Goal: Information Seeking & Learning: Check status

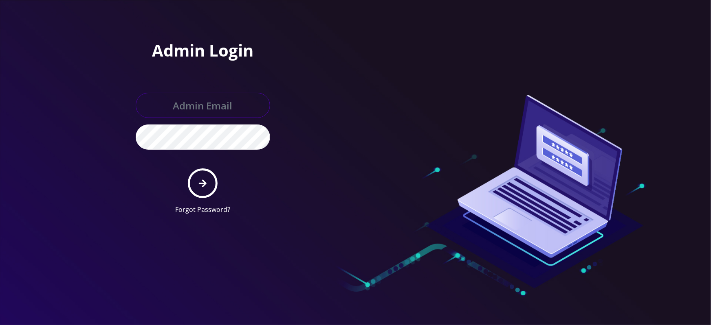
type input "master@britewireless.com"
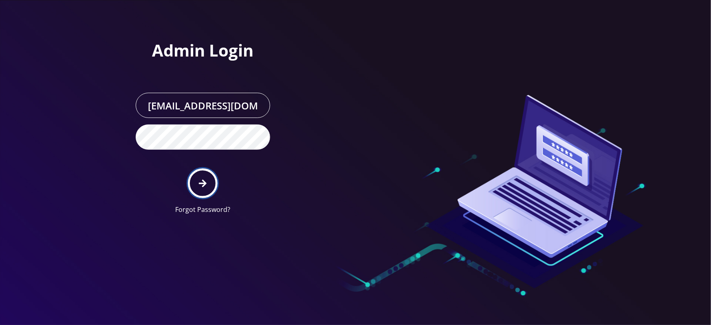
click at [206, 176] on button "submit" at bounding box center [203, 184] width 30 height 30
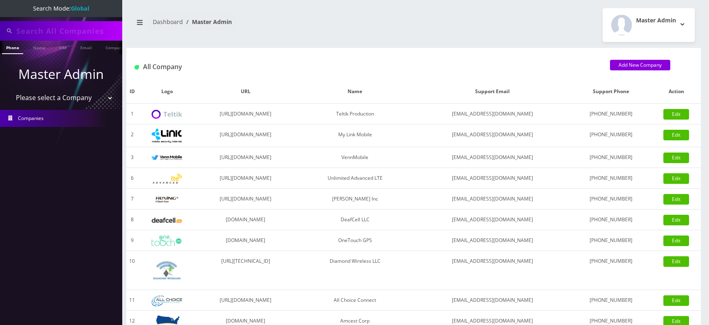
type input "7422"
select select "1"
click at [9, 90] on select "Please select a Company Teltik Production My Link Mobile VennMobile Unlimited A…" at bounding box center [61, 97] width 104 height 15
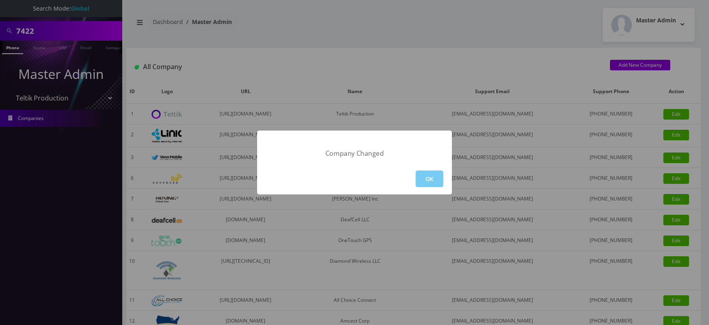
click at [425, 185] on button "OK" at bounding box center [429, 179] width 28 height 17
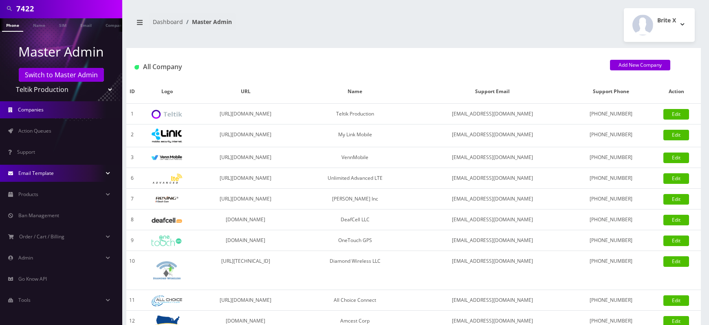
scroll to position [233, 0]
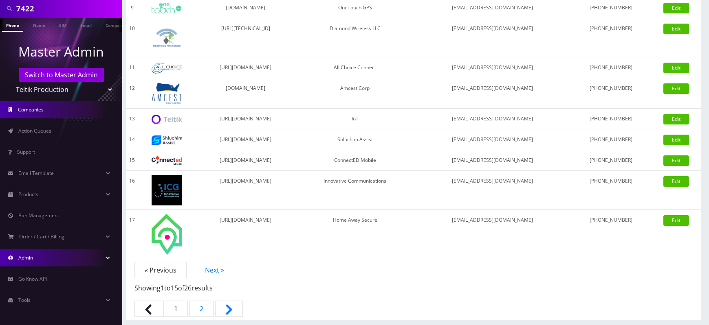
click at [88, 263] on link "Admin" at bounding box center [61, 258] width 122 height 17
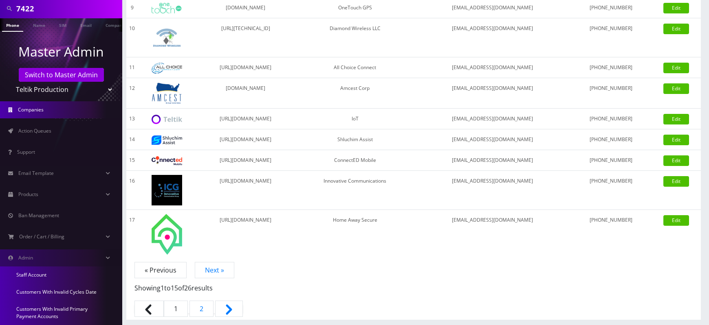
scroll to position [202, 0]
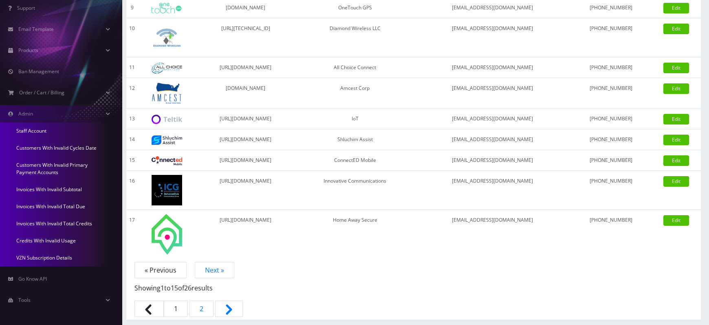
click at [76, 224] on link "Invoices With Invalid Total Credits" at bounding box center [61, 223] width 122 height 17
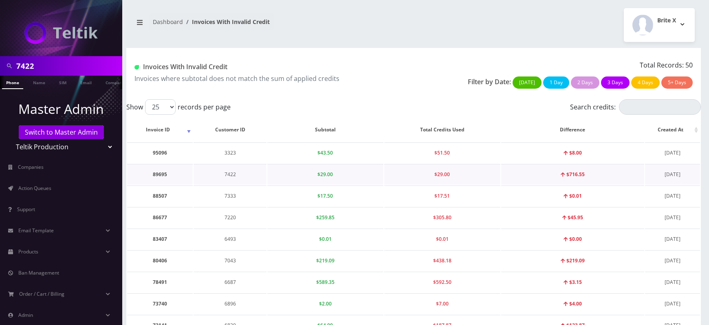
click at [322, 174] on span "$29.00" at bounding box center [324, 174] width 15 height 7
click at [358, 180] on td "$29.00" at bounding box center [325, 174] width 116 height 21
click at [158, 173] on td "89695" at bounding box center [160, 174] width 66 height 21
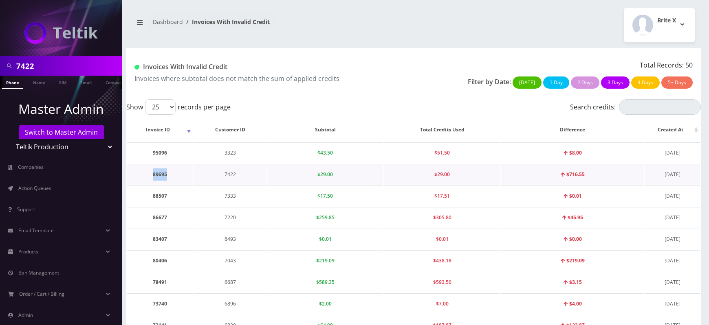
copy td "89695"
drag, startPoint x: 143, startPoint y: 68, endPoint x: 244, endPoint y: 64, distance: 101.1
click at [244, 64] on h1 "Invoices With Invalid Credit" at bounding box center [270, 67] width 273 height 8
copy h1 "Invoices With Invalid Credit"
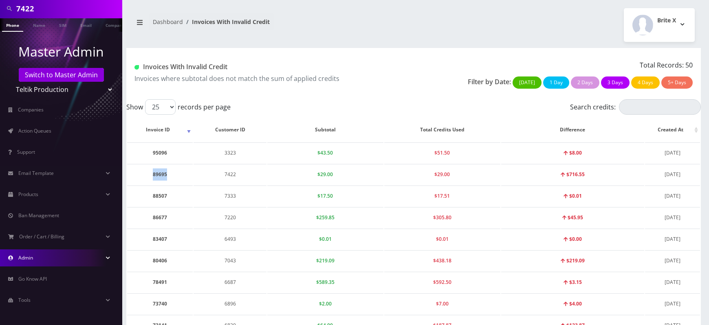
click at [49, 259] on link "Admin" at bounding box center [61, 258] width 122 height 17
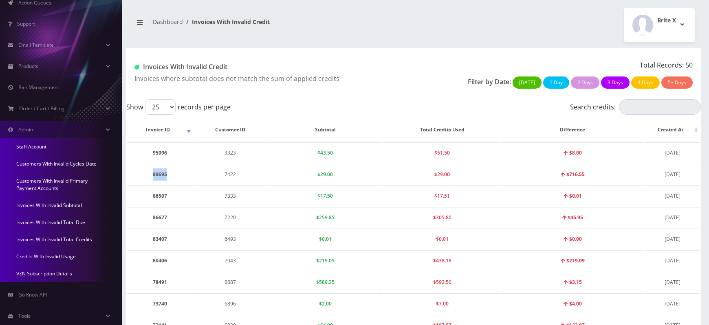
scroll to position [189, 0]
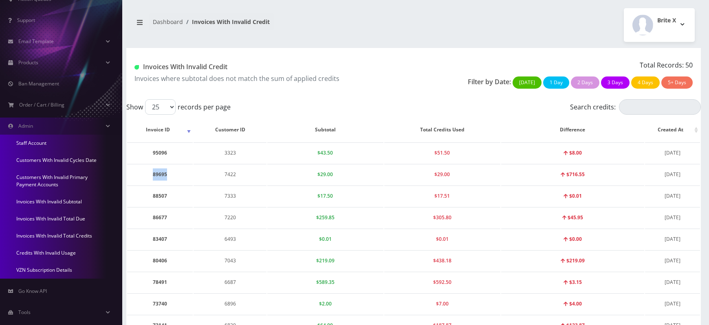
click at [58, 253] on link "Credits With Invalid Usage" at bounding box center [61, 253] width 122 height 17
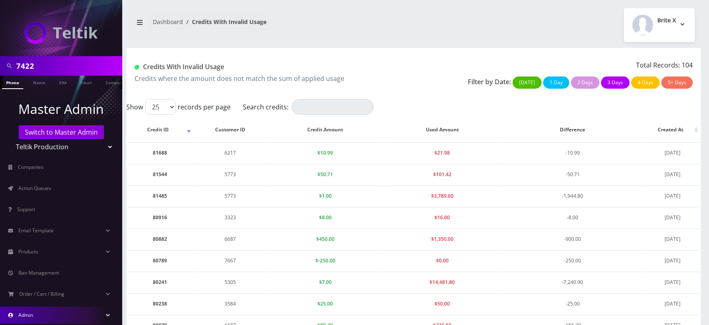
click at [213, 70] on h1 "Credits With Invalid Usage" at bounding box center [270, 67] width 273 height 8
copy div "Credits With Invalid Usage"
click at [221, 77] on p "Credits where the amount does not match the sum of applied usage" at bounding box center [270, 79] width 273 height 10
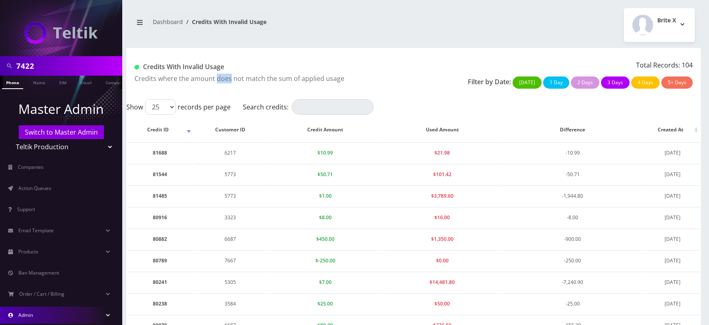
click at [221, 77] on p "Credits where the amount does not match the sum of applied usage" at bounding box center [270, 79] width 273 height 10
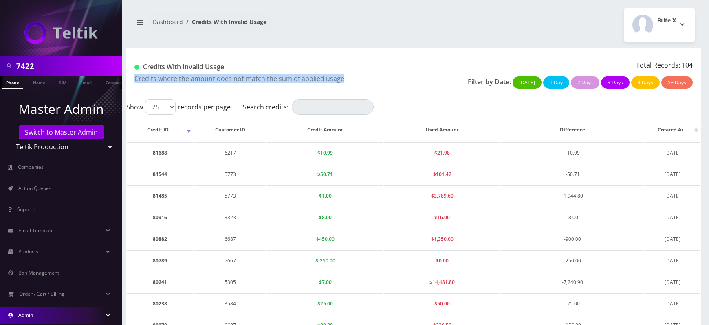
click at [221, 77] on p "Credits where the amount does not match the sum of applied usage" at bounding box center [270, 79] width 273 height 10
copy div "Credits where the amount does not match the sum of applied usage"
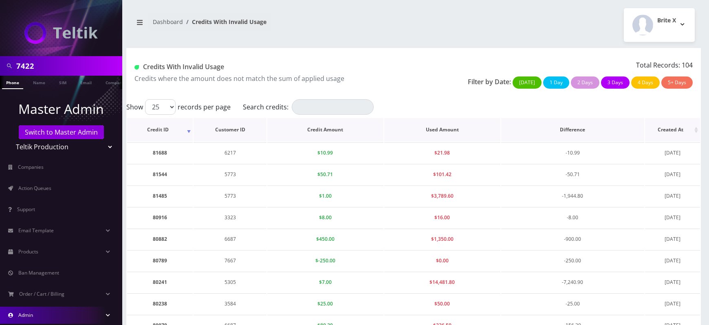
click at [320, 130] on th "Credit Amount" at bounding box center [325, 130] width 116 height 24
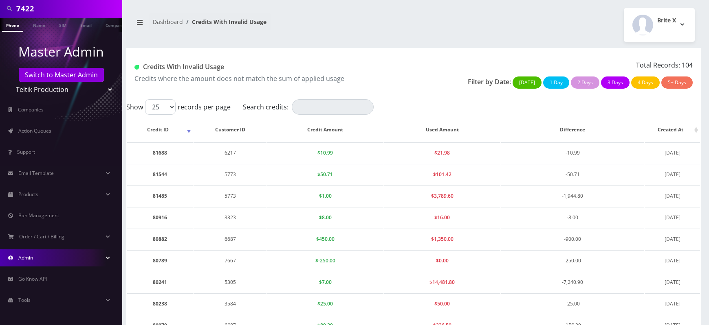
click at [59, 254] on link "Admin" at bounding box center [61, 258] width 122 height 17
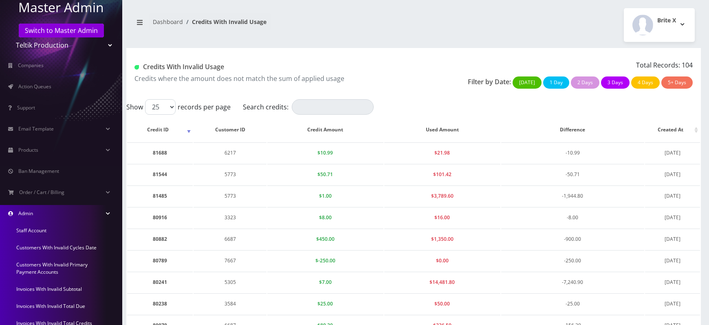
scroll to position [103, 0]
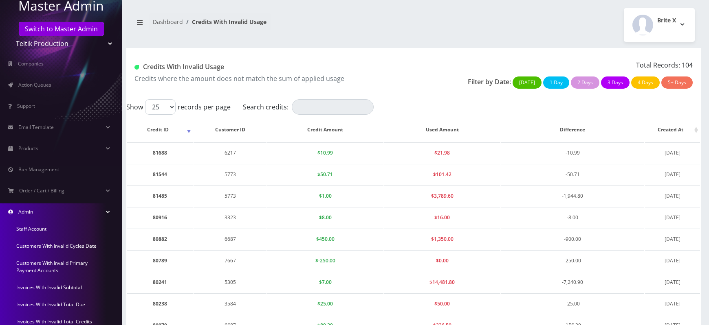
click at [49, 266] on link "Customers With Invalid Primary Payment Accounts" at bounding box center [61, 267] width 122 height 24
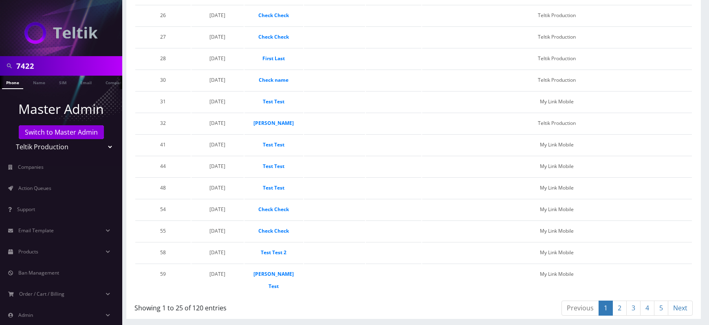
scroll to position [482, 0]
click at [623, 310] on link "2" at bounding box center [619, 308] width 14 height 15
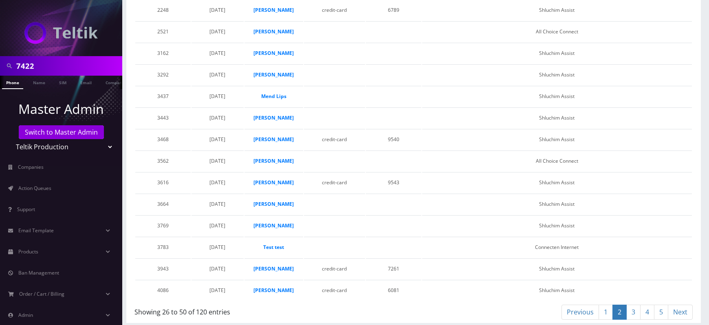
scroll to position [433, 0]
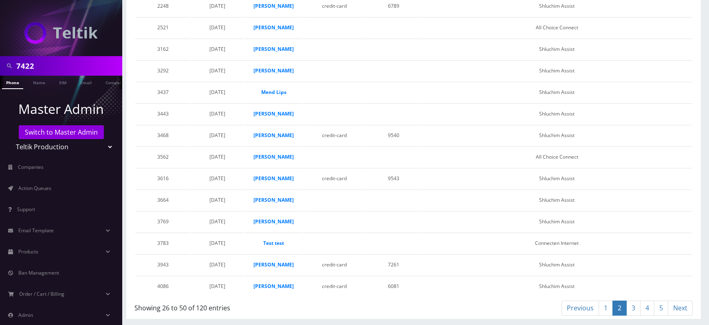
click at [633, 306] on link "3" at bounding box center [633, 308] width 14 height 15
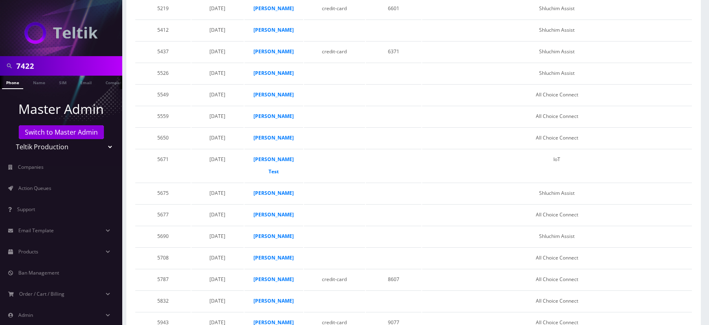
scroll to position [408, 0]
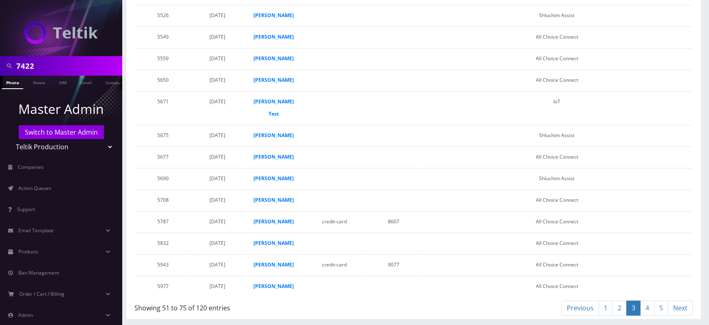
click at [649, 308] on link "4" at bounding box center [647, 308] width 14 height 15
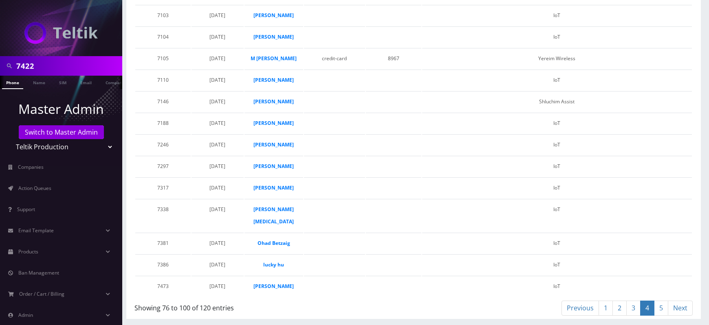
scroll to position [445, 0]
click at [659, 307] on link "5" at bounding box center [661, 308] width 14 height 15
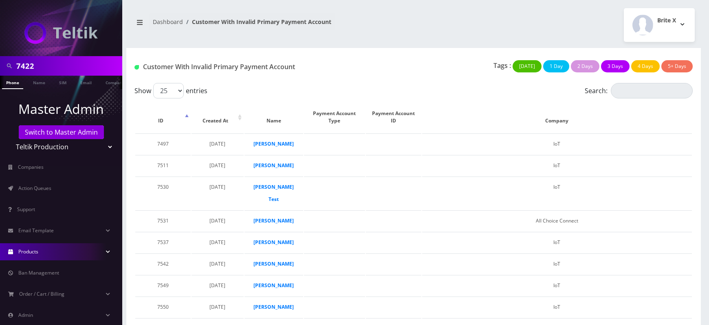
scroll to position [57, 0]
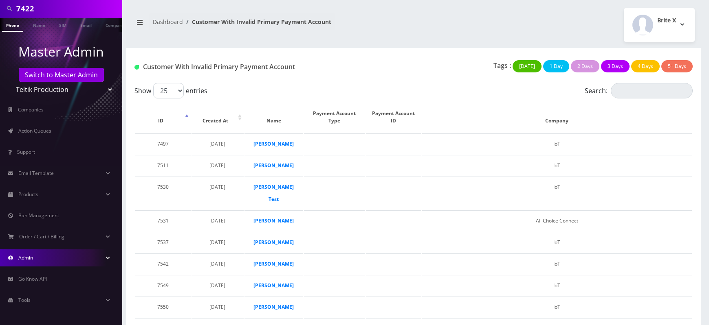
click at [60, 259] on link "Admin" at bounding box center [61, 258] width 122 height 17
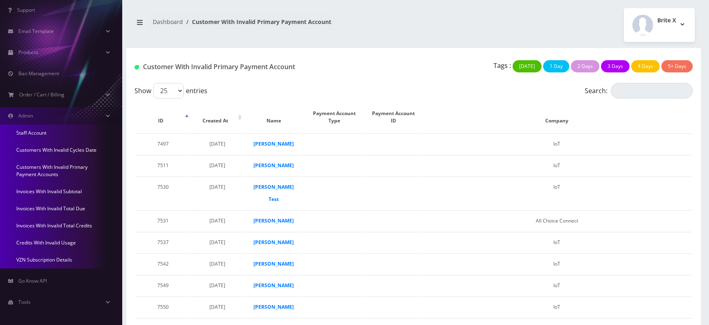
scroll to position [202, 0]
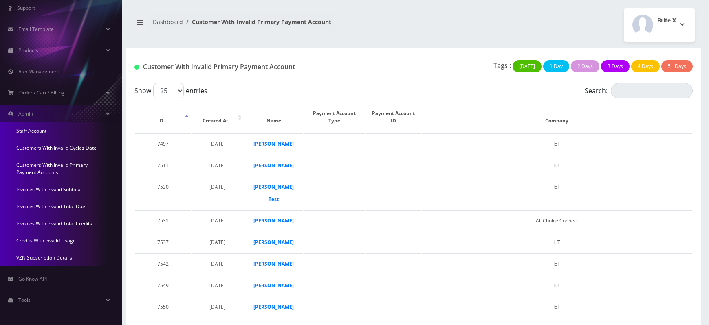
click at [61, 241] on link "Credits With Invalid Usage" at bounding box center [61, 241] width 122 height 17
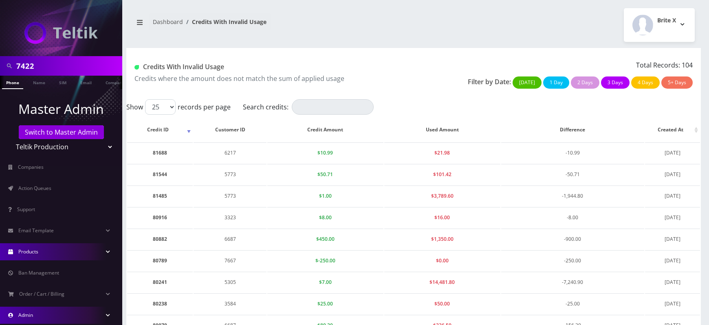
scroll to position [57, 0]
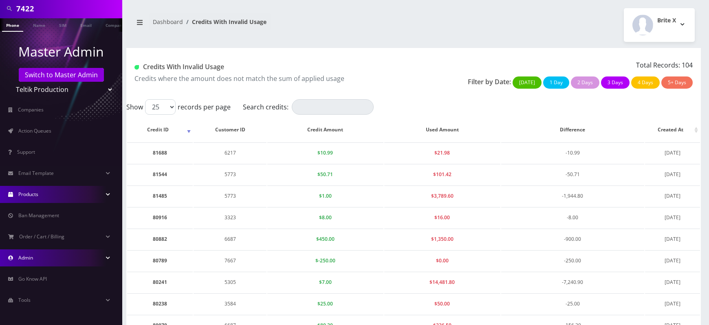
click at [31, 257] on span "Admin" at bounding box center [25, 258] width 15 height 7
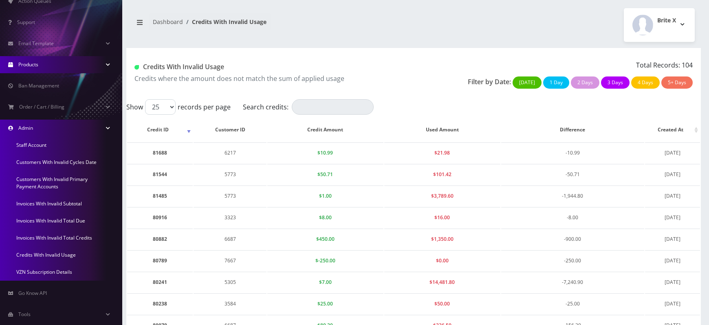
scroll to position [202, 0]
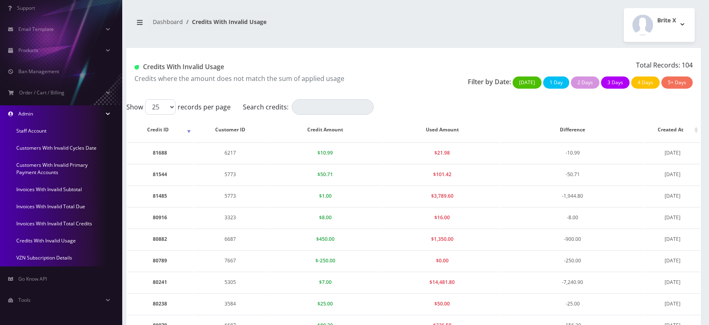
click at [50, 225] on link "Invoices With Invalid Total Credits" at bounding box center [61, 223] width 122 height 17
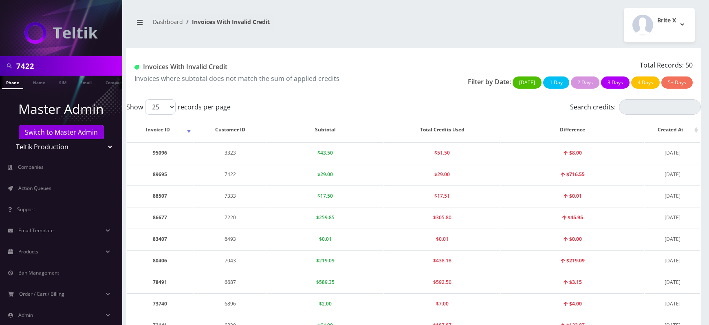
scroll to position [57, 0]
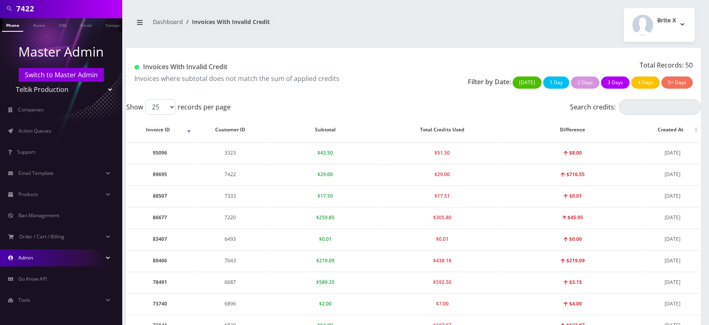
click at [49, 259] on link "Admin" at bounding box center [61, 258] width 122 height 17
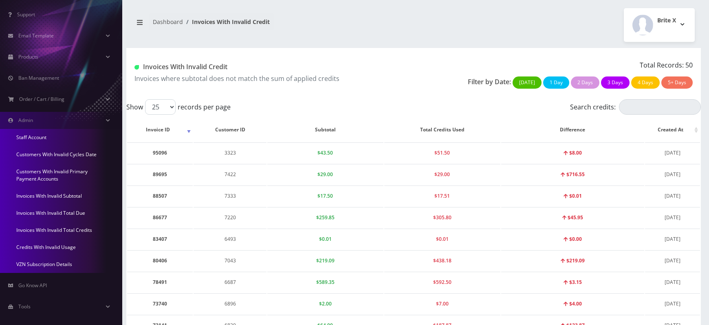
scroll to position [202, 0]
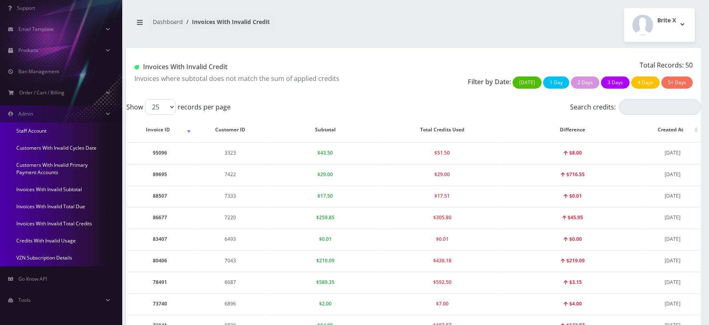
click at [50, 243] on link "Credits With Invalid Usage" at bounding box center [61, 241] width 122 height 17
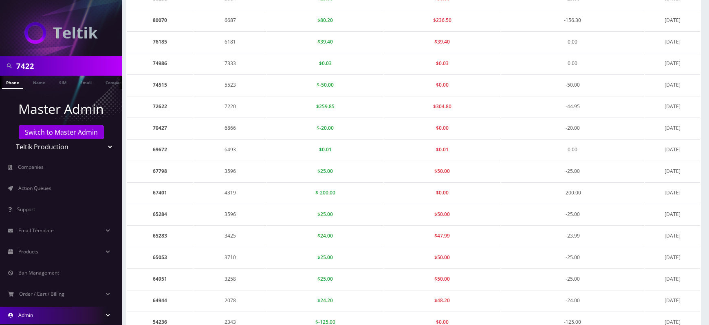
scroll to position [396, 0]
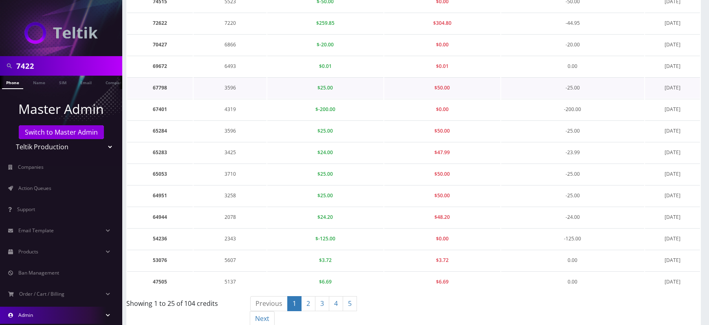
scroll to position [396, 0]
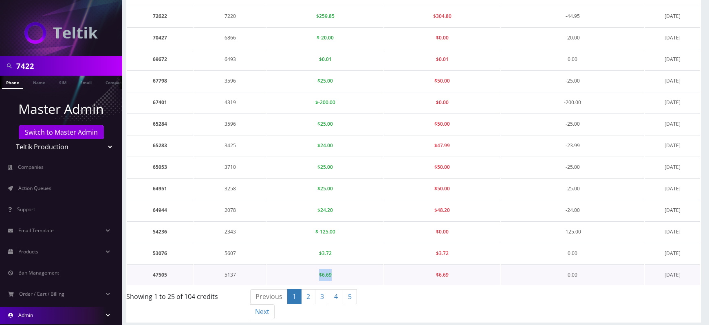
drag, startPoint x: 318, startPoint y: 271, endPoint x: 336, endPoint y: 272, distance: 18.8
click at [336, 272] on td "$6.69" at bounding box center [325, 275] width 116 height 21
copy span "$6.69"
click at [303, 294] on link "2" at bounding box center [308, 297] width 14 height 15
click at [321, 292] on link "3" at bounding box center [323, 297] width 14 height 15
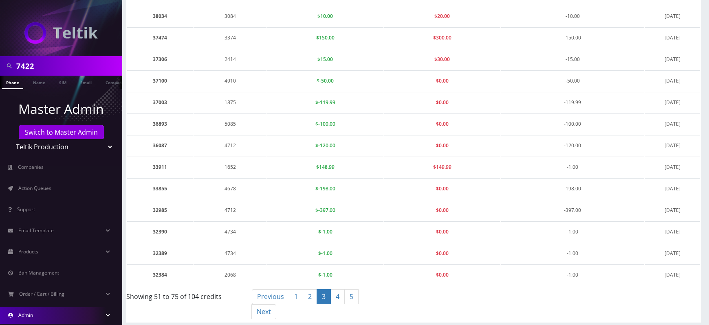
click at [334, 292] on link "4" at bounding box center [337, 297] width 14 height 15
click at [349, 290] on link "5" at bounding box center [353, 297] width 14 height 15
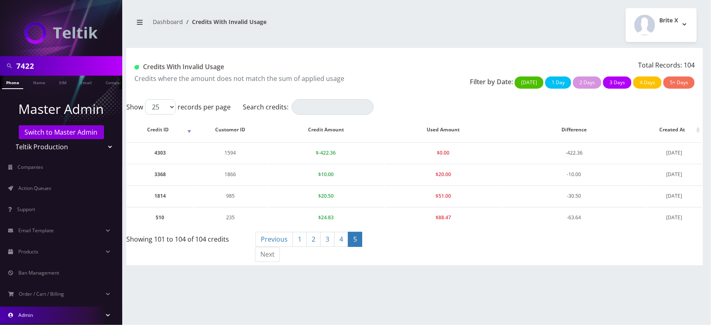
scroll to position [57, 0]
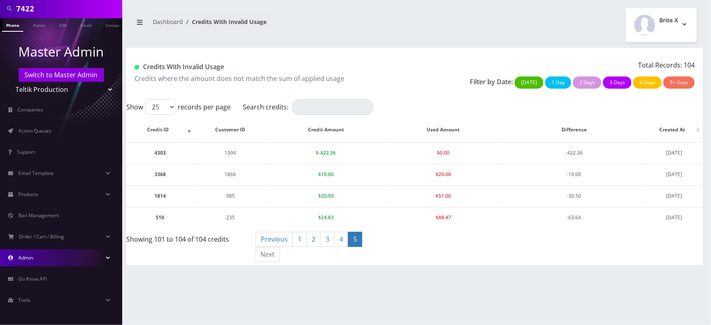
click at [74, 260] on link "Admin" at bounding box center [61, 258] width 122 height 17
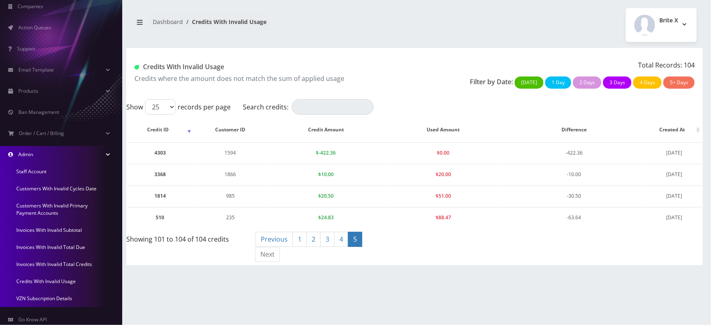
scroll to position [202, 0]
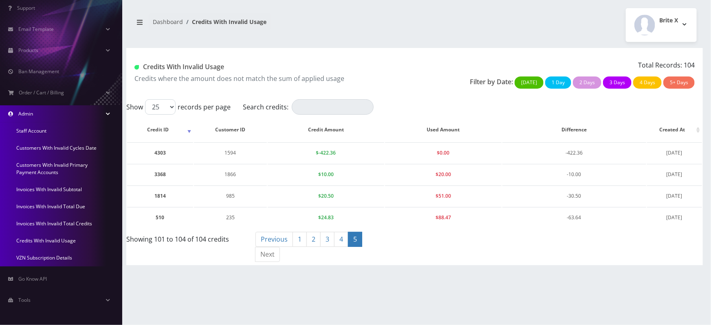
click at [68, 224] on link "Invoices With Invalid Total Credits" at bounding box center [61, 223] width 122 height 17
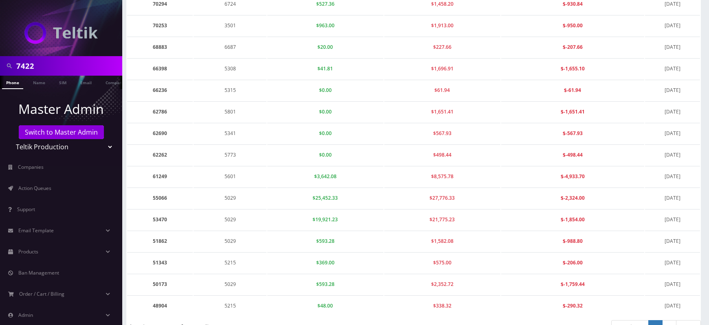
scroll to position [381, 0]
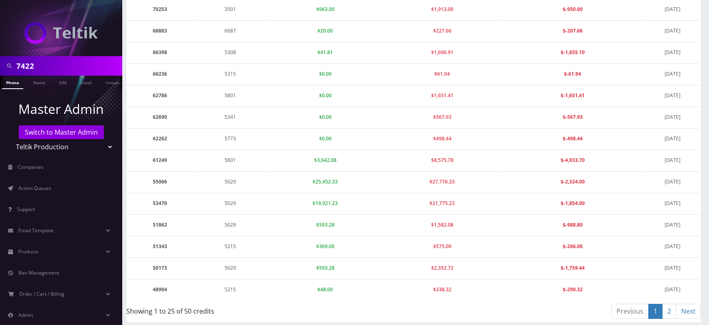
click at [669, 311] on link "2" at bounding box center [669, 311] width 14 height 15
click at [654, 306] on link "1" at bounding box center [655, 311] width 14 height 15
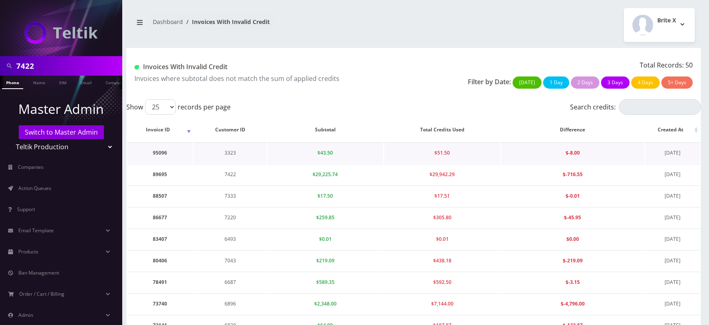
click at [160, 154] on td "95096" at bounding box center [160, 153] width 66 height 21
copy td "95096"
click at [158, 173] on td "89695" at bounding box center [160, 174] width 66 height 21
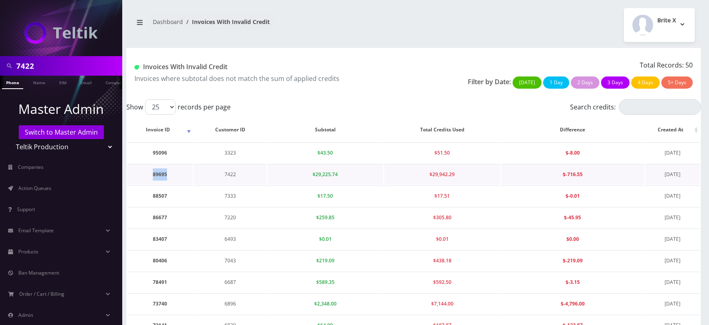
click at [158, 173] on td "89695" at bounding box center [160, 174] width 66 height 21
copy td "89695"
click at [163, 192] on td "88507" at bounding box center [160, 196] width 66 height 21
copy td "88507"
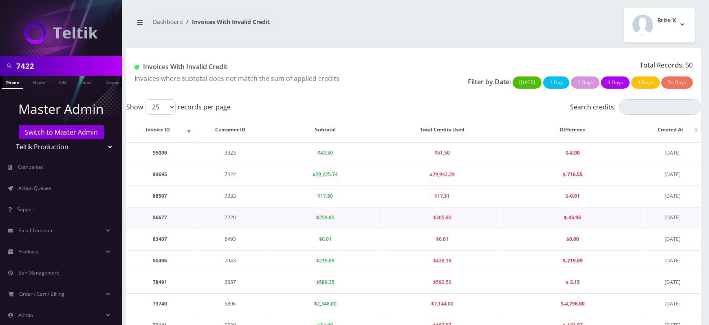
click at [161, 220] on td "86677" at bounding box center [160, 217] width 66 height 21
copy td "86677"
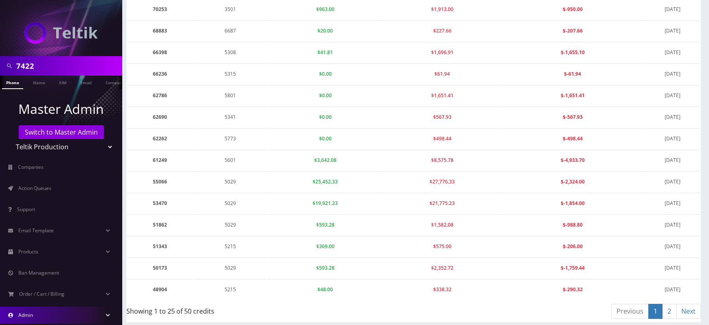
click at [78, 320] on link "Admin" at bounding box center [61, 315] width 122 height 17
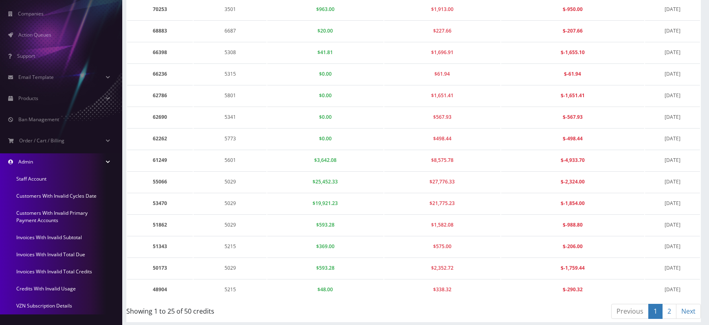
scroll to position [154, 0]
click at [52, 288] on link "Credits With Invalid Usage" at bounding box center [61, 288] width 122 height 17
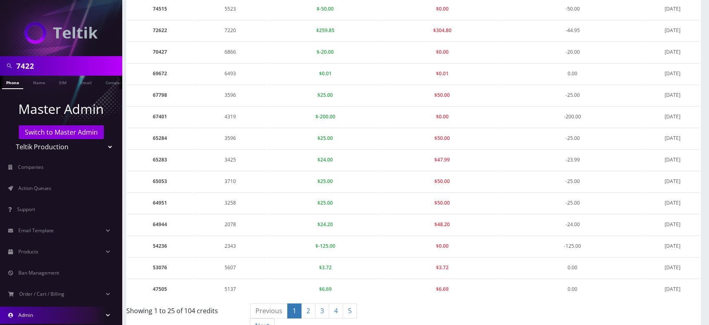
scroll to position [396, 0]
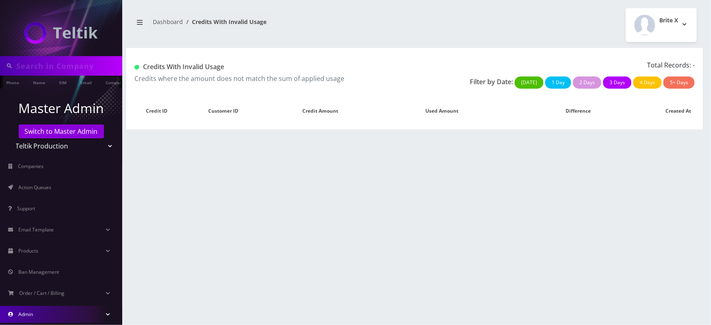
type input "7422"
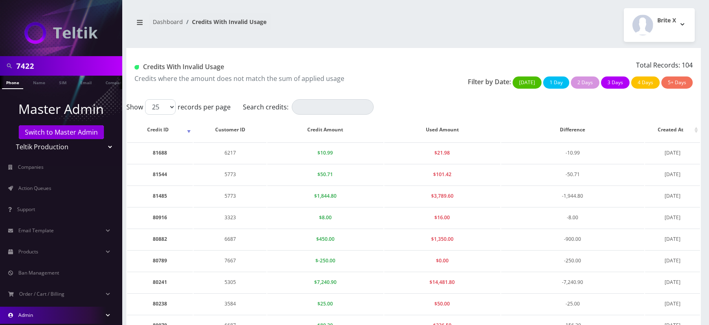
click at [134, 108] on label "Show 25 50 100 250 500 1000 records per page" at bounding box center [178, 106] width 104 height 15
click at [145, 108] on select "25 50 100 250 500 1000" at bounding box center [160, 106] width 31 height 15
click at [134, 108] on label "Show 25 50 100 250 500 1000 records per page" at bounding box center [178, 106] width 104 height 15
click at [145, 108] on select "25 50 100 250 500 1000" at bounding box center [160, 106] width 31 height 15
click at [229, 57] on div "Credits With Invalid Usage Credits where the amount does not match the sum of a…" at bounding box center [413, 73] width 574 height 51
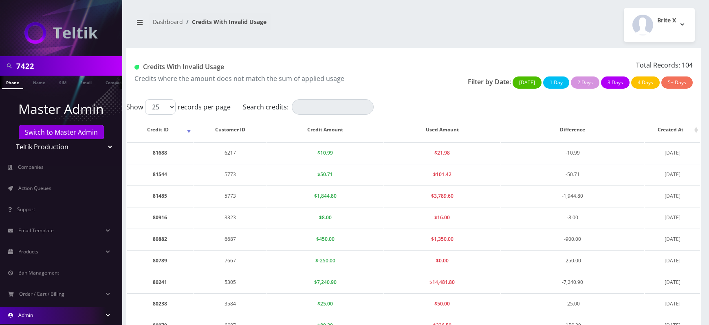
drag, startPoint x: 145, startPoint y: 68, endPoint x: 239, endPoint y: 69, distance: 94.9
click at [239, 69] on h1 "Credits With Invalid Usage" at bounding box center [270, 67] width 273 height 8
drag, startPoint x: 144, startPoint y: 66, endPoint x: 215, endPoint y: 64, distance: 71.7
click at [215, 64] on h1 "Credits With Invalid Usage" at bounding box center [270, 67] width 273 height 8
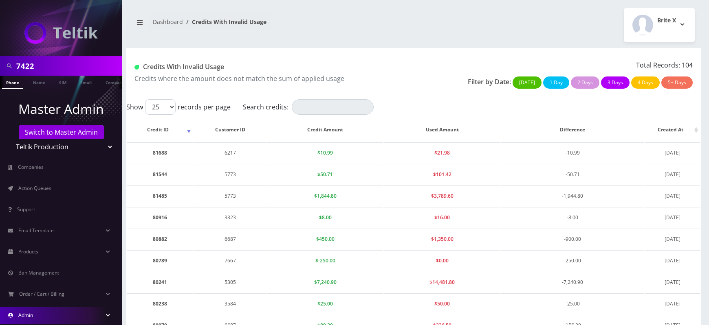
click at [215, 64] on h1 "Credits With Invalid Usage" at bounding box center [270, 67] width 273 height 8
click at [243, 63] on h1 "Credits With Invalid Usage" at bounding box center [270, 67] width 273 height 8
drag, startPoint x: 143, startPoint y: 67, endPoint x: 250, endPoint y: 64, distance: 107.2
click at [250, 64] on h1 "Credits With Invalid Usage" at bounding box center [270, 67] width 273 height 8
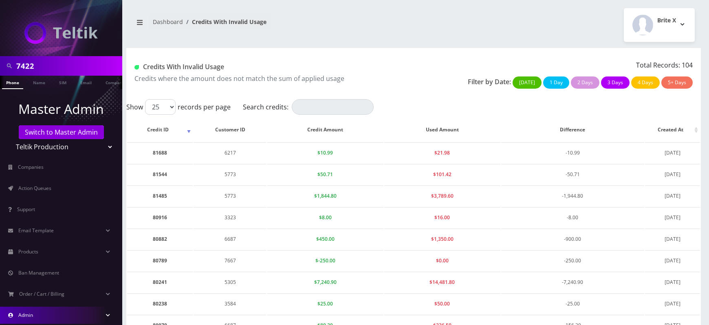
drag, startPoint x: 144, startPoint y: 68, endPoint x: 229, endPoint y: 70, distance: 85.6
click at [229, 70] on h1 "Credits With Invalid Usage" at bounding box center [270, 67] width 273 height 8
drag, startPoint x: 145, startPoint y: 68, endPoint x: 244, endPoint y: 70, distance: 99.0
click at [244, 70] on h1 "Credits With Invalid Usage" at bounding box center [270, 67] width 273 height 8
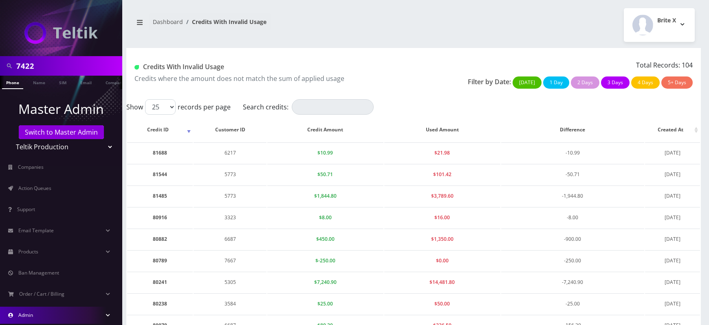
click at [244, 70] on h1 "Credits With Invalid Usage" at bounding box center [270, 67] width 273 height 8
drag, startPoint x: 146, startPoint y: 66, endPoint x: 271, endPoint y: 61, distance: 125.1
click at [271, 61] on div "Credits With Invalid Usage Credits where the amount does not match the sum of a…" at bounding box center [270, 76] width 285 height 33
click at [204, 69] on h1 "Credits With Invalid Usage" at bounding box center [270, 67] width 273 height 8
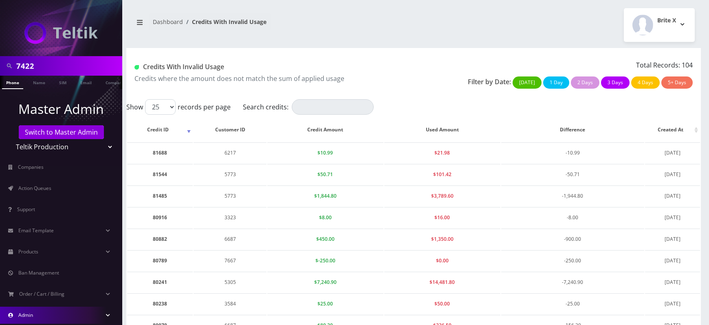
click at [204, 69] on h1 "Credits With Invalid Usage" at bounding box center [270, 67] width 273 height 8
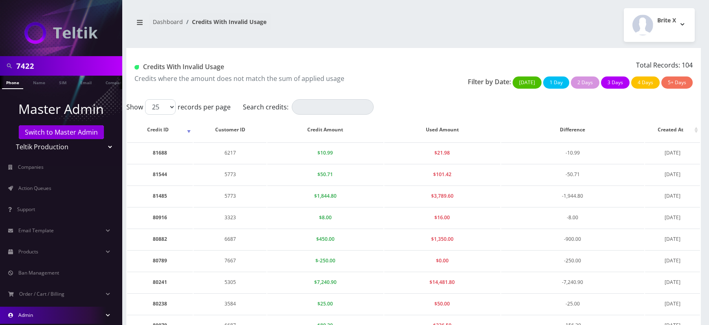
click at [204, 69] on h1 "Credits With Invalid Usage" at bounding box center [270, 67] width 273 height 8
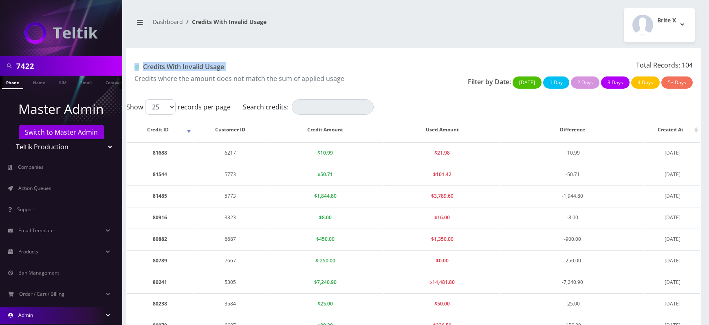
click at [189, 61] on div "Credits With Invalid Usage Credits where the amount does not match the sum of a…" at bounding box center [270, 76] width 285 height 33
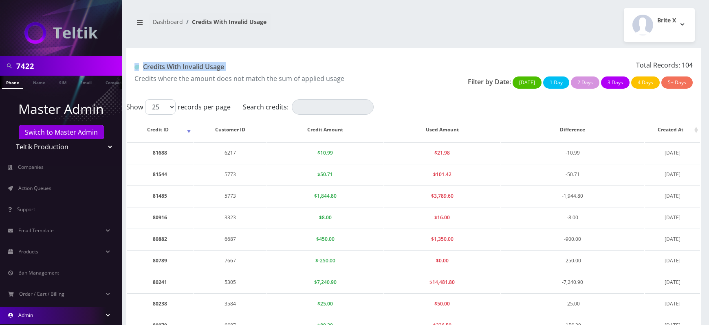
click at [189, 61] on div "Credits With Invalid Usage Credits where the amount does not match the sum of a…" at bounding box center [270, 76] width 285 height 33
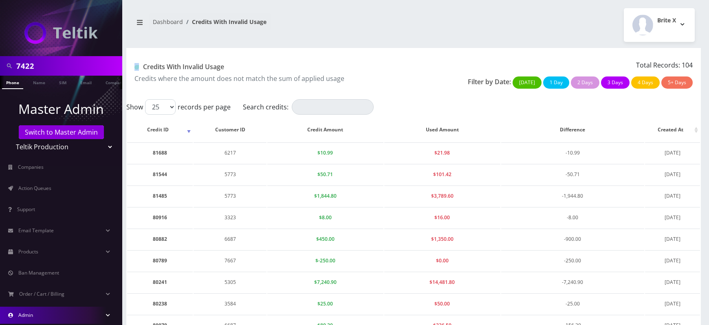
click at [189, 61] on div "Credits With Invalid Usage Credits where the amount does not match the sum of a…" at bounding box center [270, 76] width 285 height 33
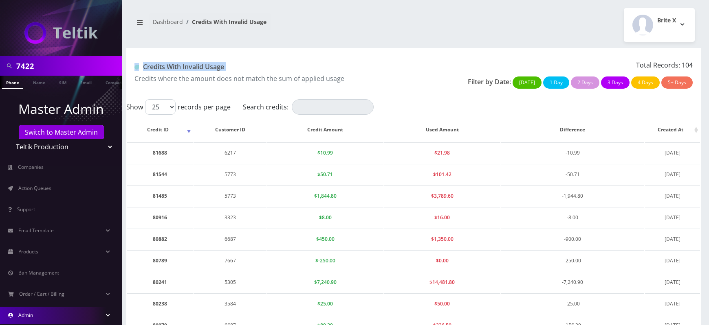
click at [189, 61] on div "Credits With Invalid Usage Credits where the amount does not match the sum of a…" at bounding box center [270, 76] width 285 height 33
click at [192, 66] on h1 "Credits With Invalid Usage" at bounding box center [270, 67] width 273 height 8
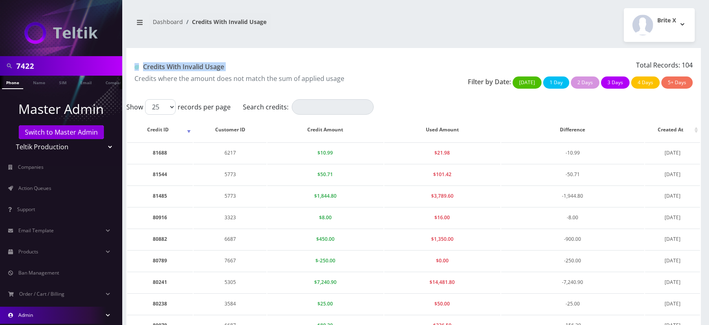
click at [192, 66] on h1 "Credits With Invalid Usage" at bounding box center [270, 67] width 273 height 8
click at [223, 68] on h1 "Credits With Invalid Usage" at bounding box center [270, 67] width 273 height 8
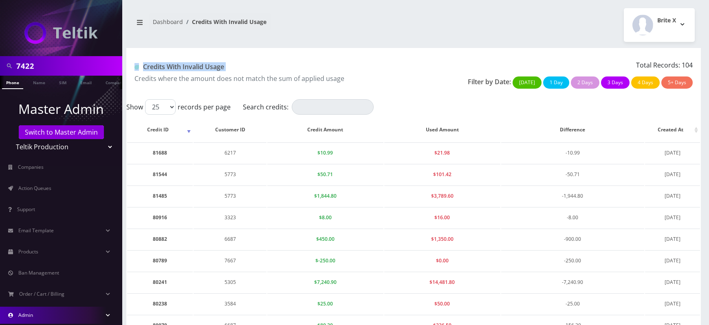
click at [223, 68] on h1 "Credits With Invalid Usage" at bounding box center [270, 67] width 273 height 8
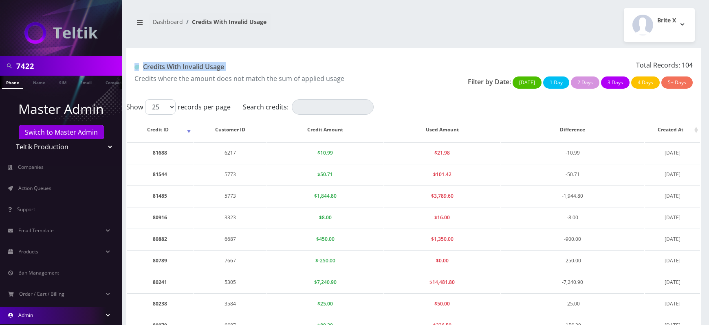
click at [223, 68] on h1 "Credits With Invalid Usage" at bounding box center [270, 67] width 273 height 8
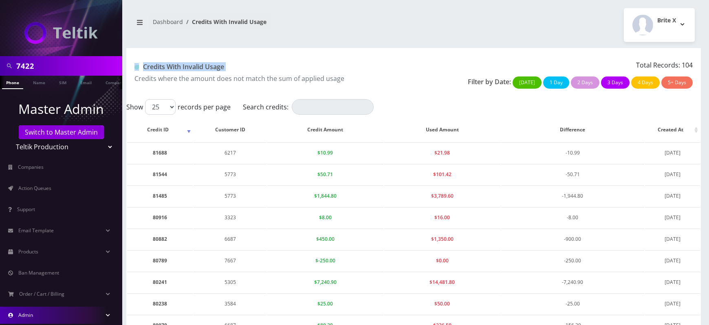
click at [223, 68] on h1 "Credits With Invalid Usage" at bounding box center [270, 67] width 273 height 8
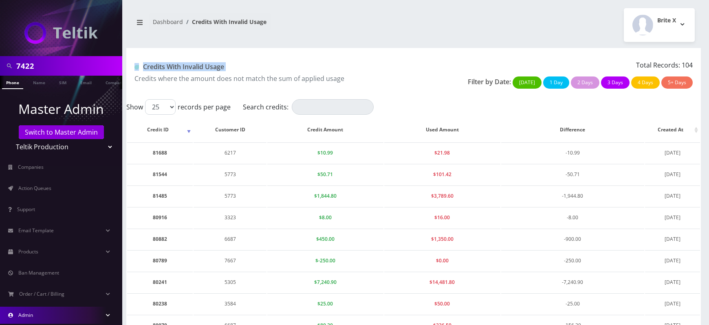
click at [223, 68] on h1 "Credits With Invalid Usage" at bounding box center [270, 67] width 273 height 8
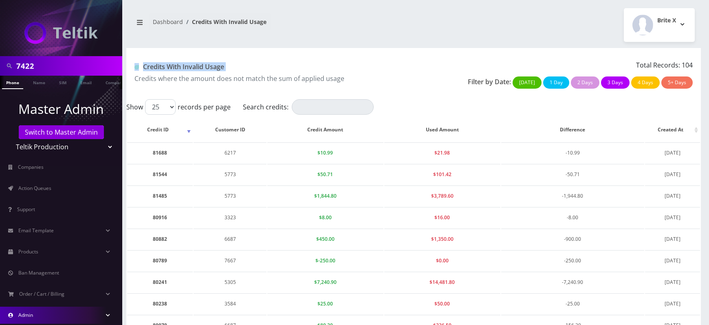
click at [223, 68] on h1 "Credits With Invalid Usage" at bounding box center [270, 67] width 273 height 8
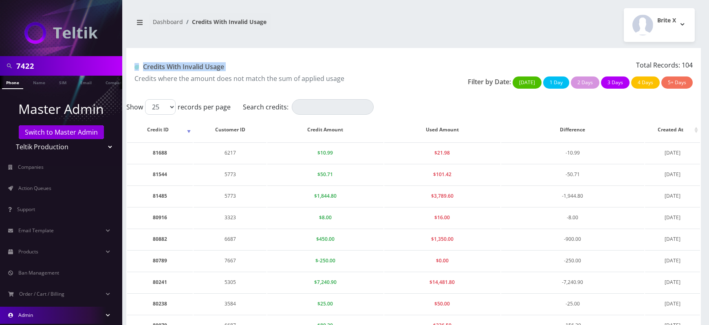
click at [223, 68] on h1 "Credits With Invalid Usage" at bounding box center [270, 67] width 273 height 8
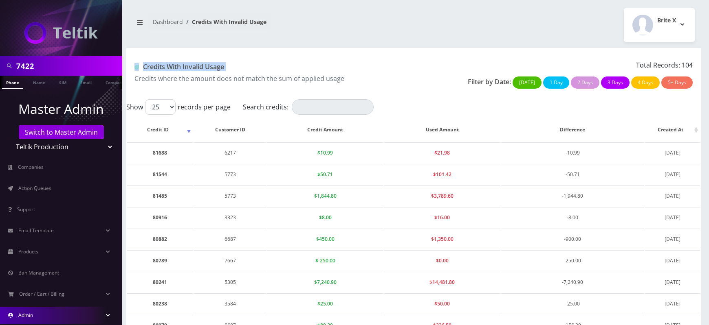
click at [223, 68] on h1 "Credits With Invalid Usage" at bounding box center [270, 67] width 273 height 8
click at [196, 68] on h1 "Credits With Invalid Usage" at bounding box center [270, 67] width 273 height 8
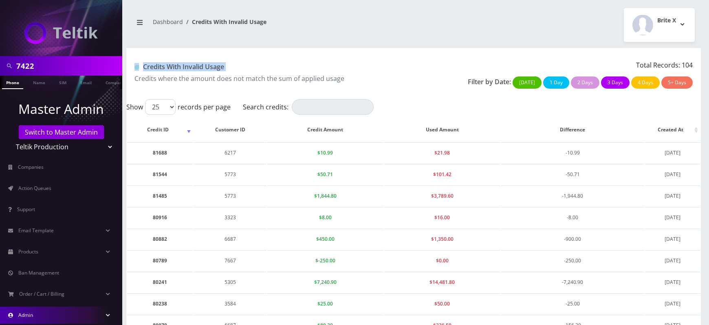
click at [196, 68] on h1 "Credits With Invalid Usage" at bounding box center [270, 67] width 273 height 8
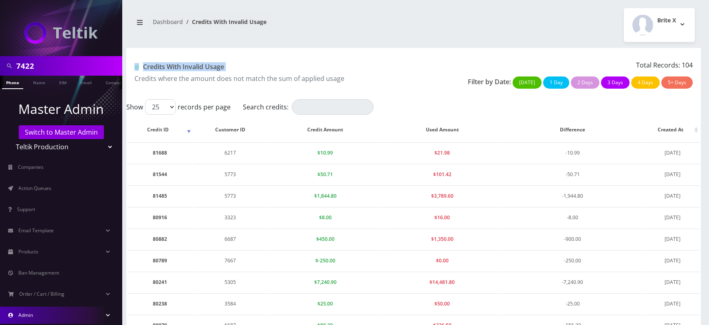
click at [196, 68] on h1 "Credits With Invalid Usage" at bounding box center [270, 67] width 273 height 8
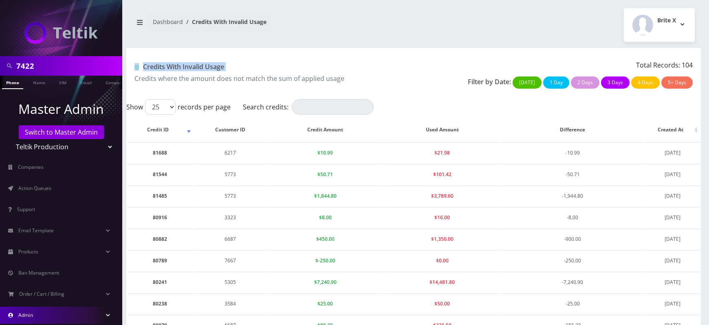
click at [196, 68] on h1 "Credits With Invalid Usage" at bounding box center [270, 67] width 273 height 8
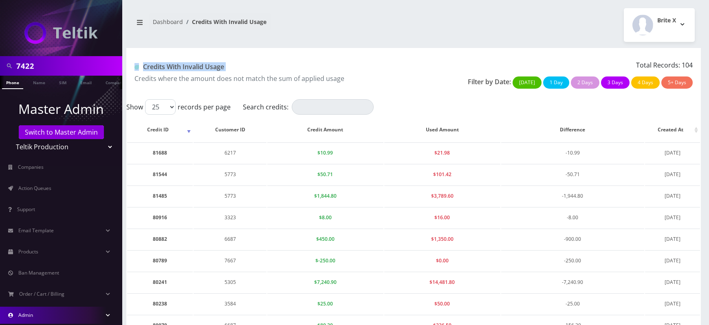
click at [196, 68] on h1 "Credits With Invalid Usage" at bounding box center [270, 67] width 273 height 8
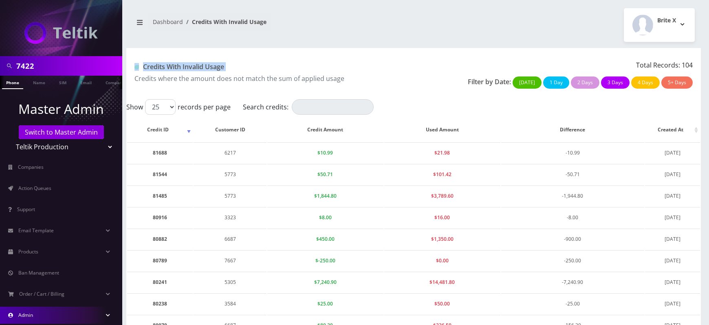
click at [196, 68] on h1 "Credits With Invalid Usage" at bounding box center [270, 67] width 273 height 8
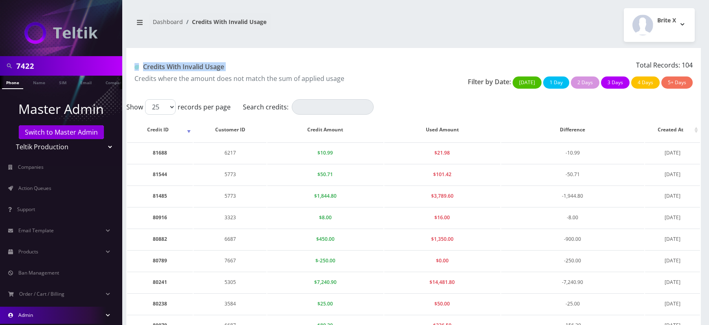
click at [196, 68] on h1 "Credits With Invalid Usage" at bounding box center [270, 67] width 273 height 8
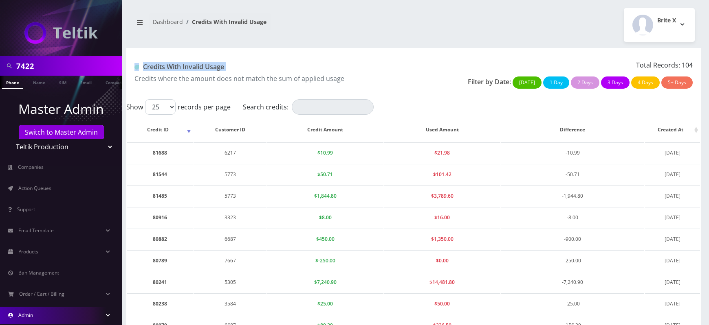
click at [196, 68] on h1 "Credits With Invalid Usage" at bounding box center [270, 67] width 273 height 8
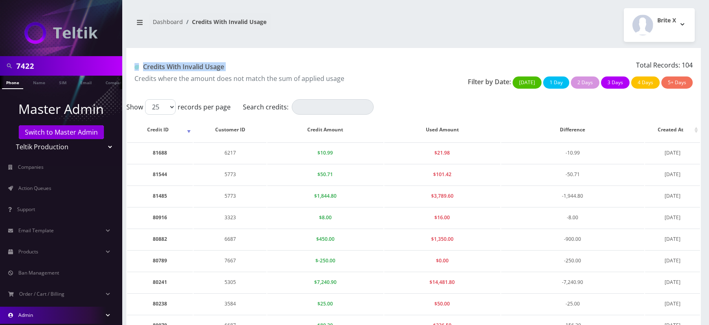
click at [196, 68] on h1 "Credits With Invalid Usage" at bounding box center [270, 67] width 273 height 8
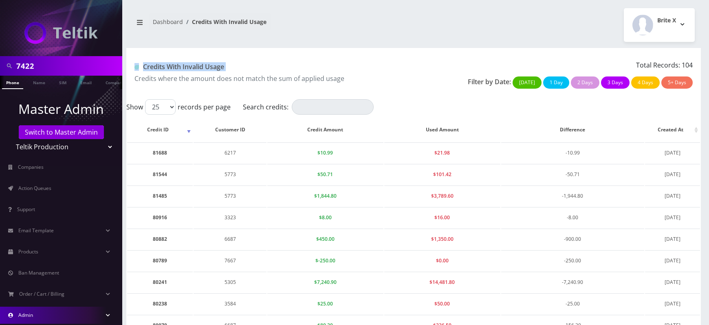
click at [196, 68] on h1 "Credits With Invalid Usage" at bounding box center [270, 67] width 273 height 8
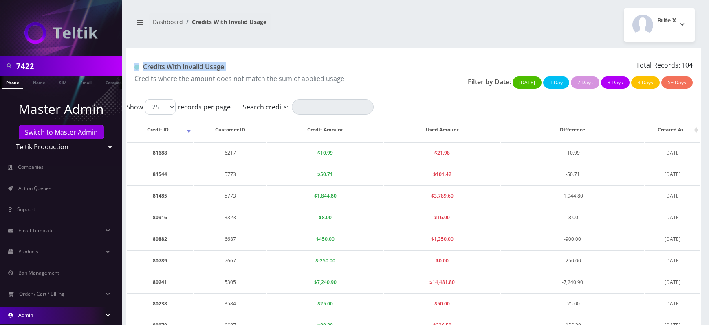
click at [196, 68] on h1 "Credits With Invalid Usage" at bounding box center [270, 67] width 273 height 8
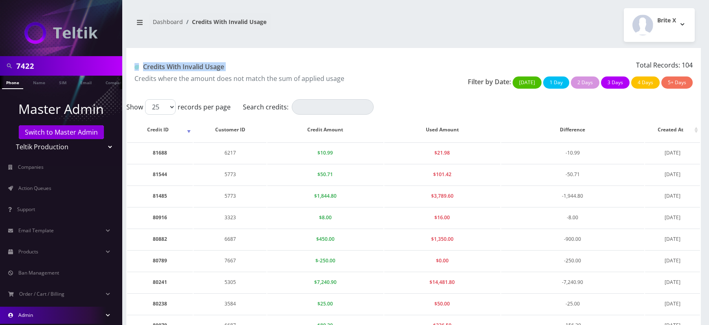
click at [196, 68] on h1 "Credits With Invalid Usage" at bounding box center [270, 67] width 273 height 8
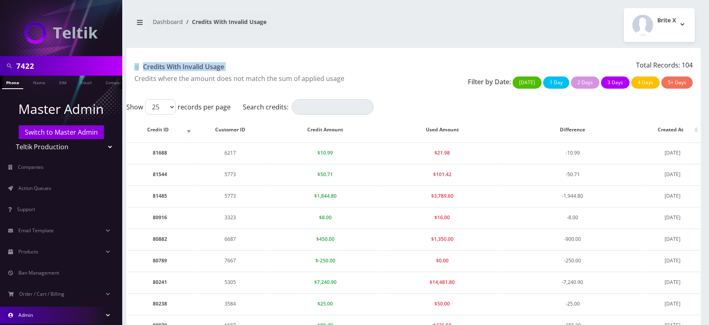
click at [196, 68] on h1 "Credits With Invalid Usage" at bounding box center [270, 67] width 273 height 8
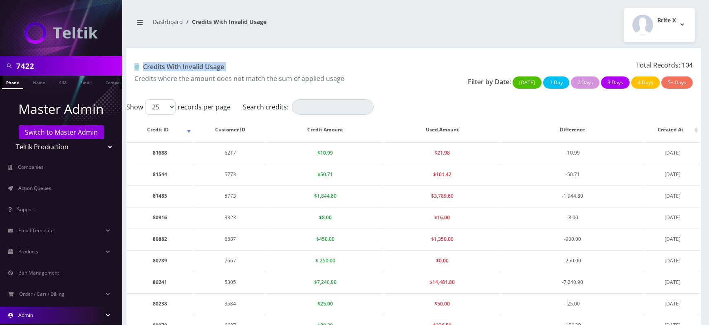
click at [196, 68] on h1 "Credits With Invalid Usage" at bounding box center [270, 67] width 273 height 8
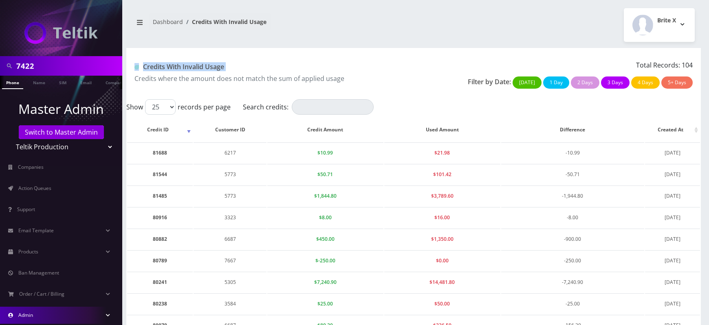
click at [196, 68] on h1 "Credits With Invalid Usage" at bounding box center [270, 67] width 273 height 8
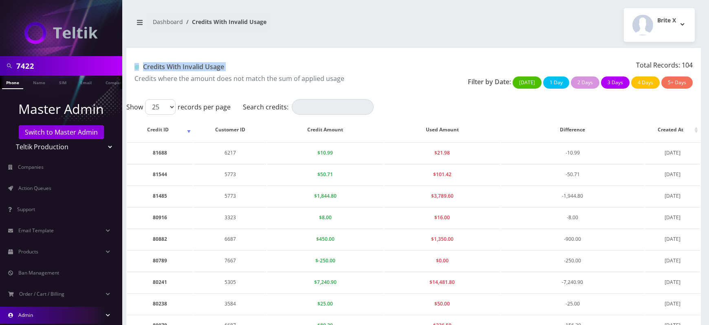
click at [196, 68] on h1 "Credits With Invalid Usage" at bounding box center [270, 67] width 273 height 8
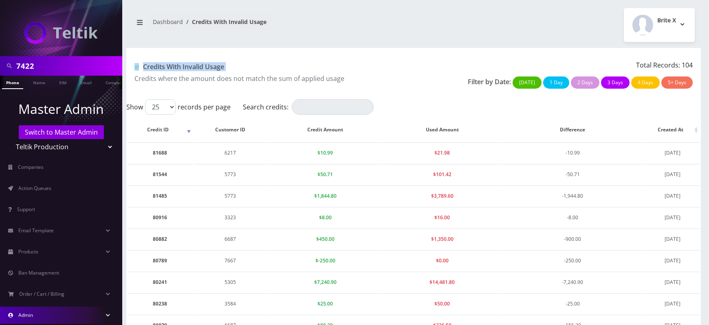
click at [196, 68] on h1 "Credits With Invalid Usage" at bounding box center [270, 67] width 273 height 8
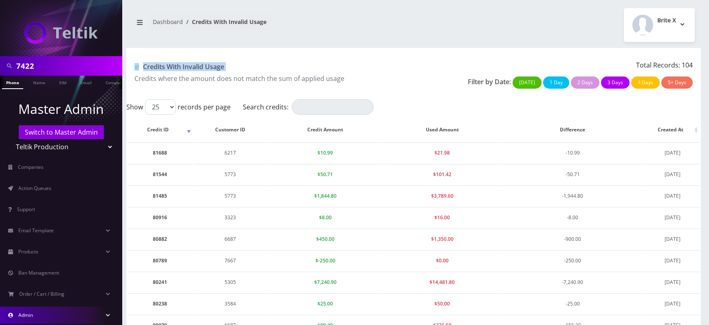
click at [196, 68] on h1 "Credits With Invalid Usage" at bounding box center [270, 67] width 273 height 8
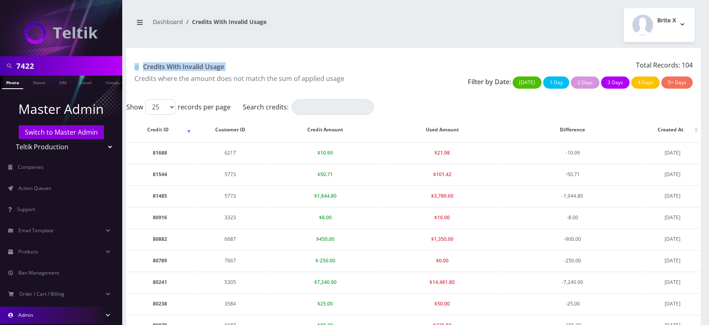
click at [196, 68] on h1 "Credits With Invalid Usage" at bounding box center [270, 67] width 273 height 8
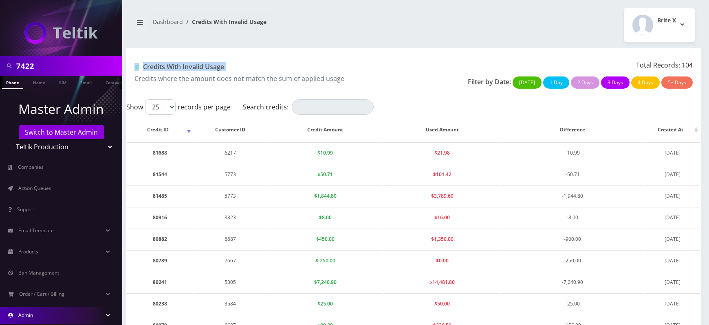
click at [196, 68] on h1 "Credits With Invalid Usage" at bounding box center [270, 67] width 273 height 8
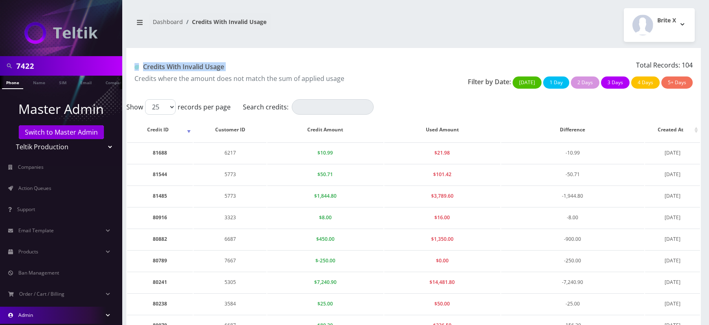
click at [196, 68] on h1 "Credits With Invalid Usage" at bounding box center [270, 67] width 273 height 8
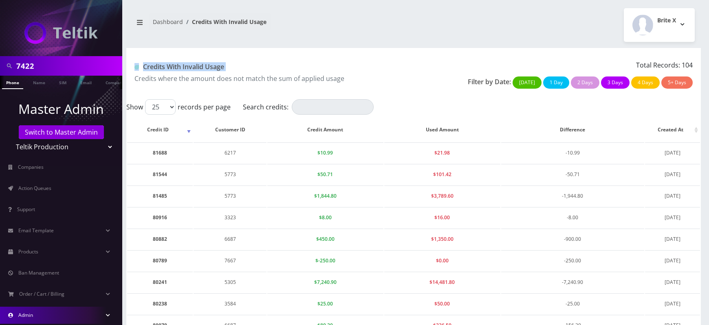
click at [196, 68] on h1 "Credits With Invalid Usage" at bounding box center [270, 67] width 273 height 8
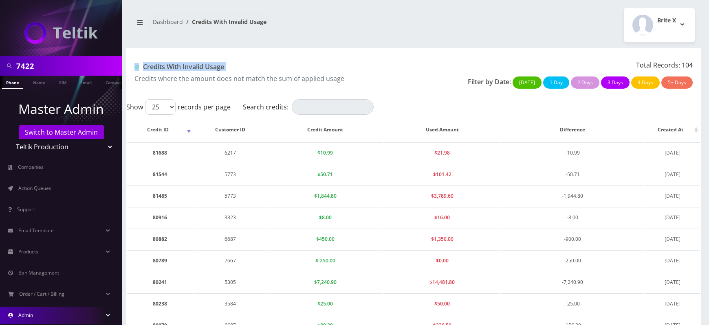
click at [196, 68] on h1 "Credits With Invalid Usage" at bounding box center [270, 67] width 273 height 8
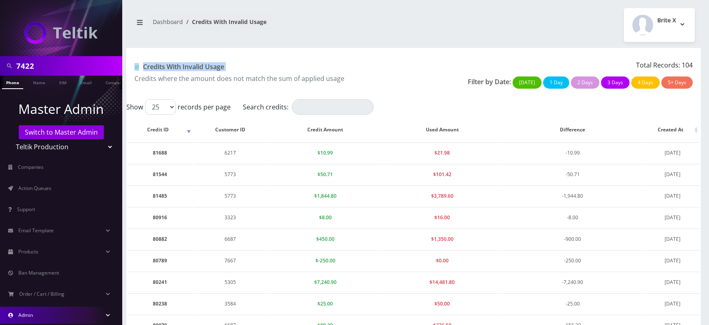
click at [196, 68] on h1 "Credits With Invalid Usage" at bounding box center [270, 67] width 273 height 8
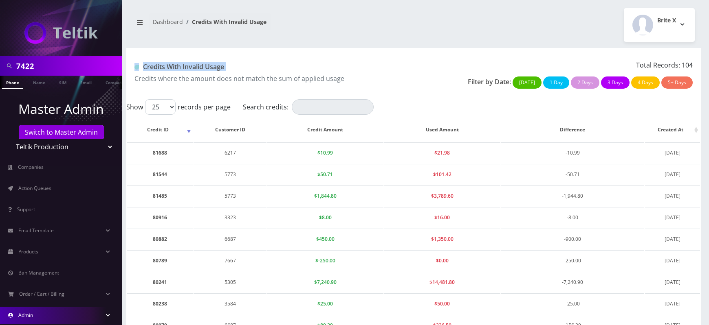
click at [196, 68] on h1 "Credits With Invalid Usage" at bounding box center [270, 67] width 273 height 8
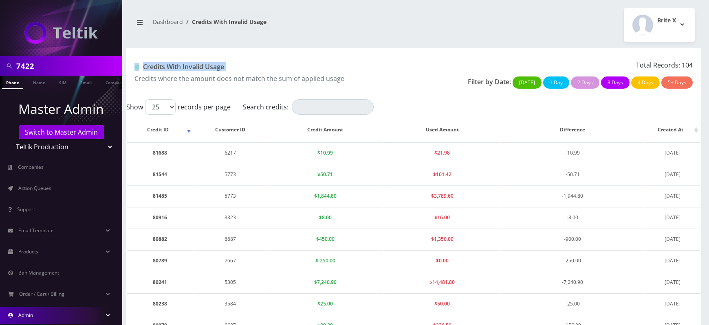
click at [196, 68] on h1 "Credits With Invalid Usage" at bounding box center [270, 67] width 273 height 8
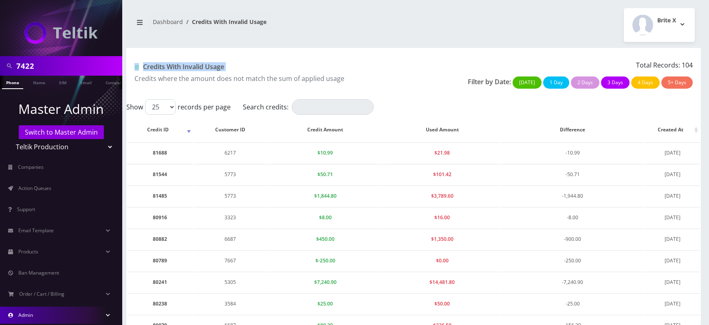
click at [196, 68] on h1 "Credits With Invalid Usage" at bounding box center [270, 67] width 273 height 8
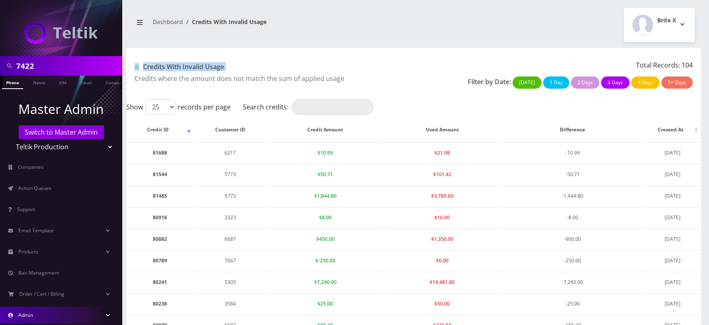
click at [196, 68] on h1 "Credits With Invalid Usage" at bounding box center [270, 67] width 273 height 8
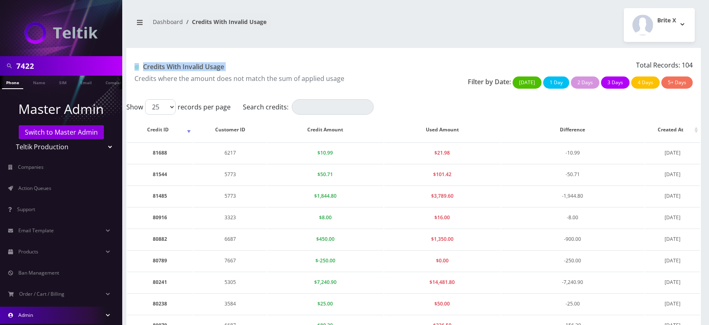
click at [196, 68] on h1 "Credits With Invalid Usage" at bounding box center [270, 67] width 273 height 8
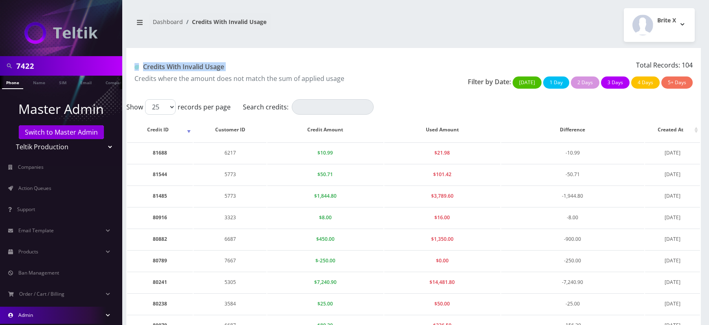
click at [196, 68] on h1 "Credits With Invalid Usage" at bounding box center [270, 67] width 273 height 8
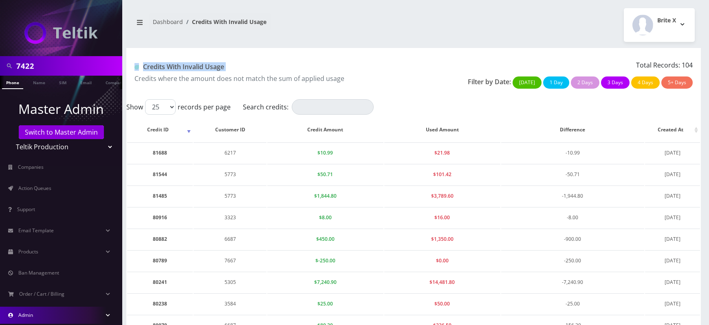
click at [196, 68] on h1 "Credits With Invalid Usage" at bounding box center [270, 67] width 273 height 8
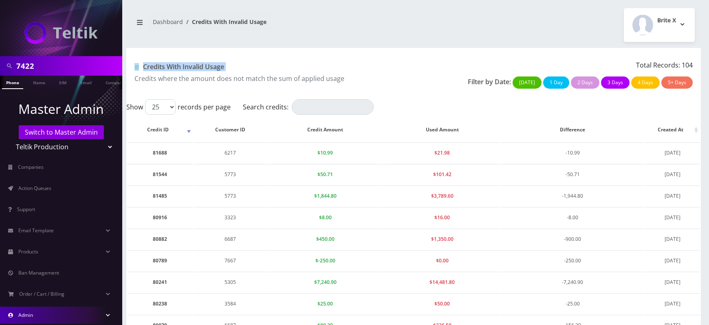
click at [196, 68] on h1 "Credits With Invalid Usage" at bounding box center [270, 67] width 273 height 8
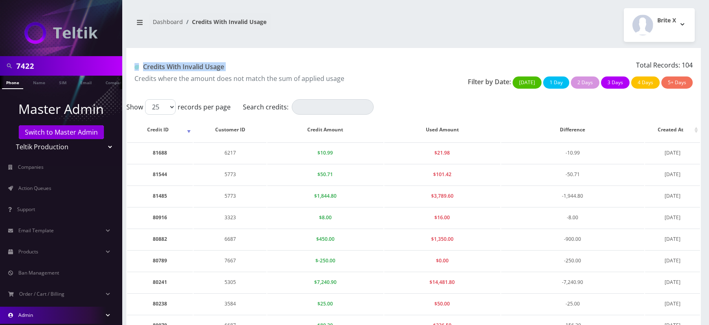
click at [196, 68] on h1 "Credits With Invalid Usage" at bounding box center [270, 67] width 273 height 8
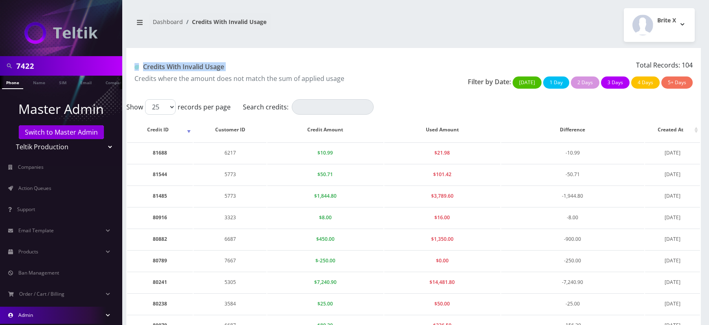
click at [196, 68] on h1 "Credits With Invalid Usage" at bounding box center [270, 67] width 273 height 8
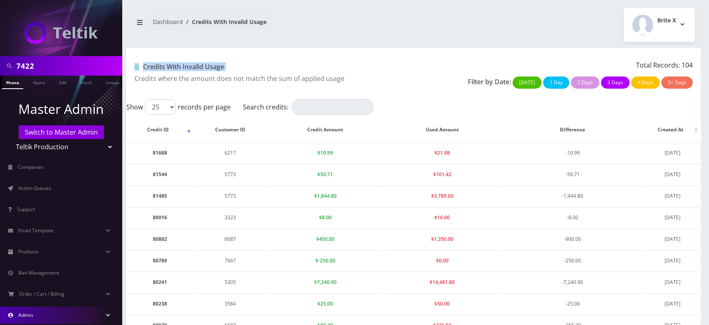
click at [196, 68] on h1 "Credits With Invalid Usage" at bounding box center [270, 67] width 273 height 8
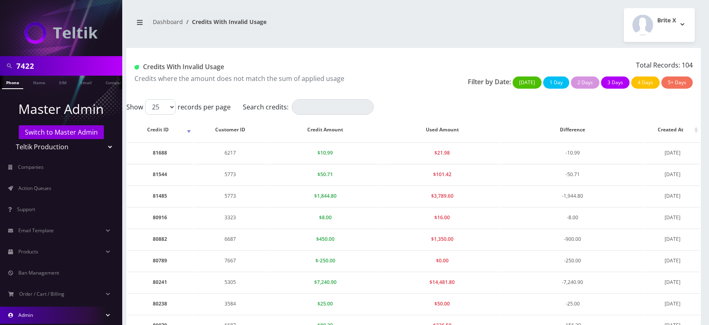
click at [196, 68] on h1 "Credits With Invalid Usage" at bounding box center [270, 67] width 273 height 8
click at [210, 68] on h1 "Credits With Invalid Usage" at bounding box center [270, 67] width 273 height 8
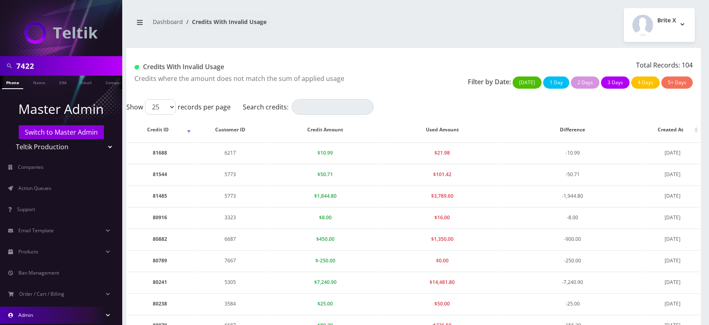
click at [210, 68] on h1 "Credits With Invalid Usage" at bounding box center [270, 67] width 273 height 8
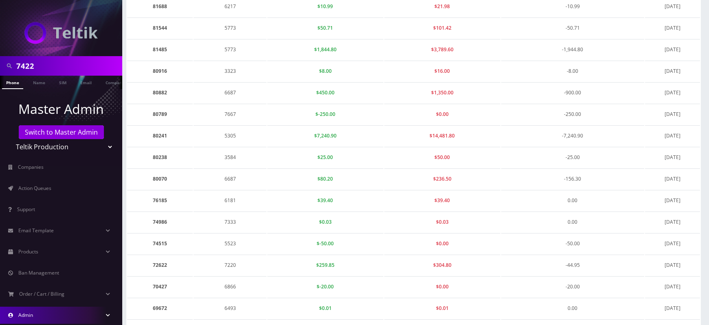
scroll to position [396, 0]
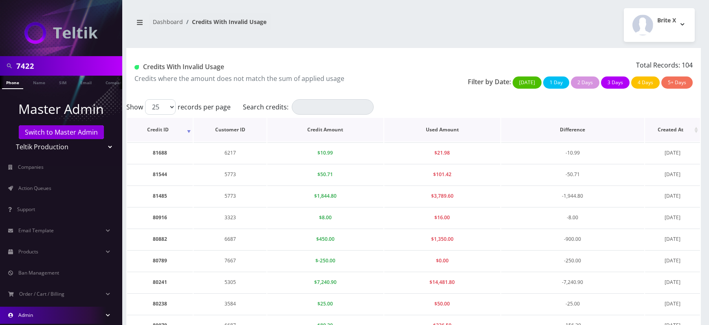
scroll to position [396, 0]
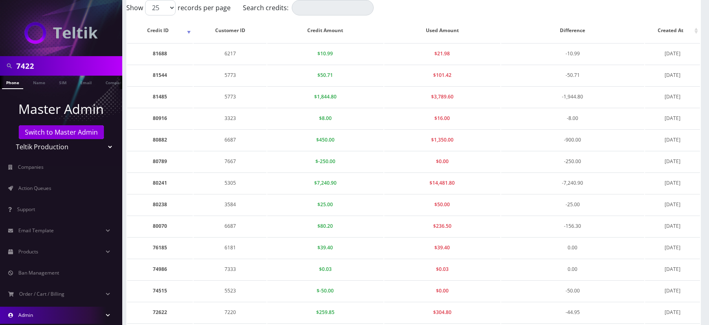
scroll to position [98, 0]
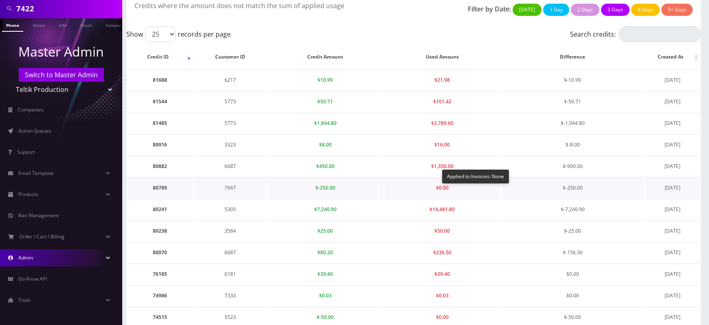
scroll to position [75, 0]
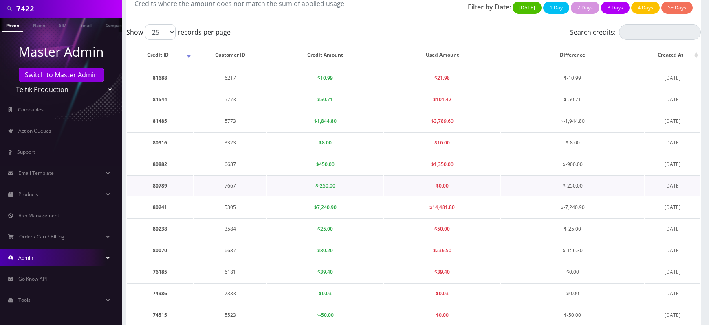
click at [161, 184] on td "80789" at bounding box center [160, 186] width 66 height 21
copy td "80789"
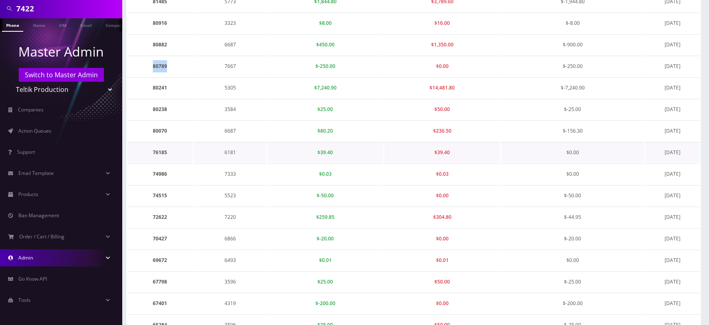
scroll to position [197, 0]
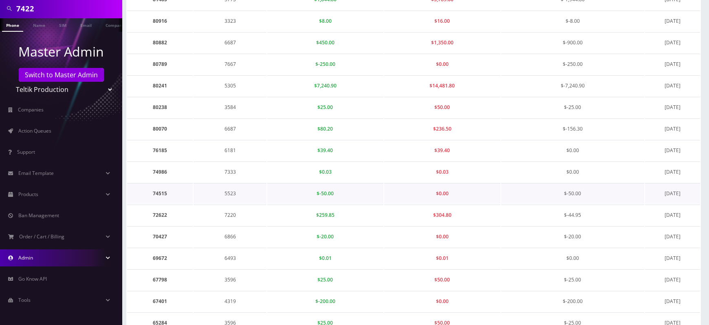
click at [165, 191] on td "74515" at bounding box center [160, 193] width 66 height 21
copy td "74515"
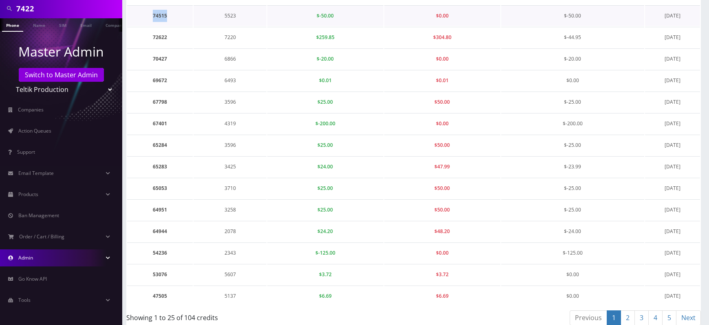
scroll to position [381, 0]
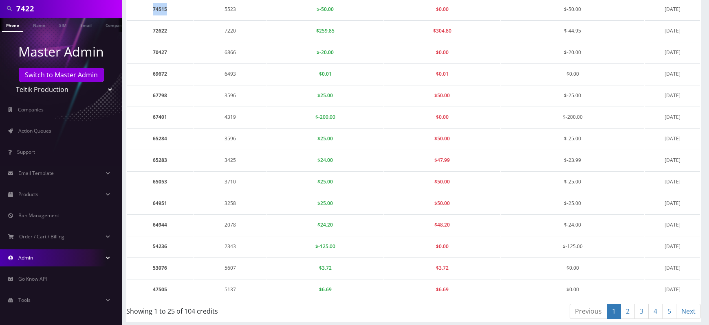
click at [633, 311] on link "2" at bounding box center [627, 311] width 14 height 15
click at [231, 263] on td "4678" at bounding box center [229, 268] width 73 height 21
copy td "4678"
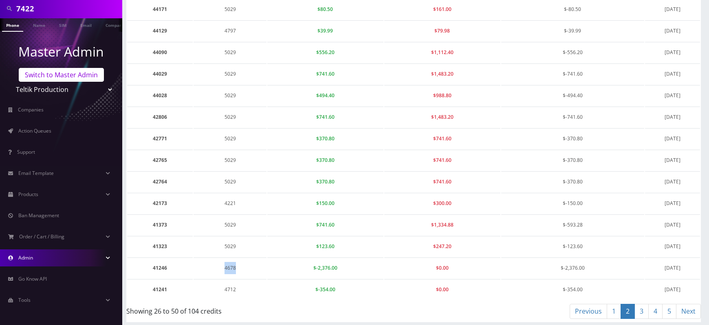
click at [70, 75] on link "Switch to Master Admin" at bounding box center [61, 75] width 85 height 14
click at [642, 306] on link "3" at bounding box center [641, 311] width 14 height 15
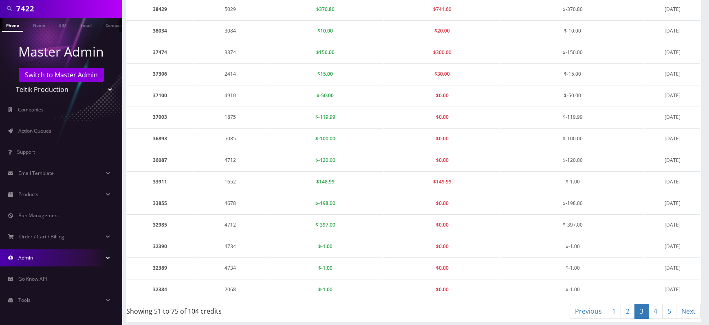
click at [611, 309] on link "1" at bounding box center [613, 311] width 14 height 15
click at [628, 310] on link "2" at bounding box center [627, 311] width 14 height 15
click at [642, 305] on link "3" at bounding box center [641, 311] width 14 height 15
click at [658, 310] on link "4" at bounding box center [655, 311] width 14 height 15
click at [670, 304] on link "5" at bounding box center [669, 311] width 14 height 15
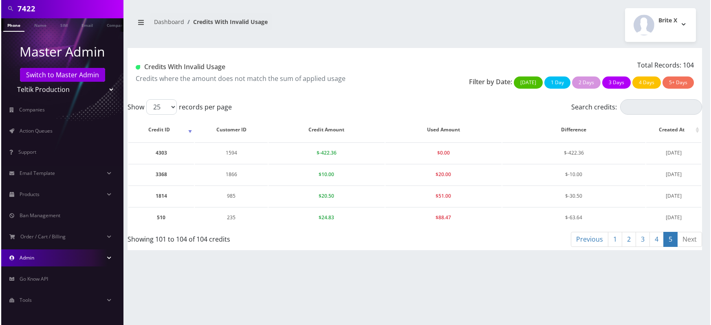
scroll to position [0, 0]
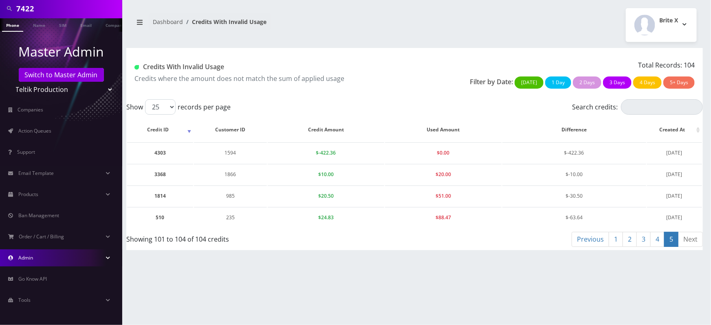
click at [387, 288] on div "7422 Phone Name SIM Email Company Customer Dashboard Credits With Invalid Usage…" at bounding box center [414, 162] width 593 height 325
click at [464, 170] on td "$20.00" at bounding box center [443, 174] width 116 height 21
click at [615, 243] on link "1" at bounding box center [615, 239] width 14 height 15
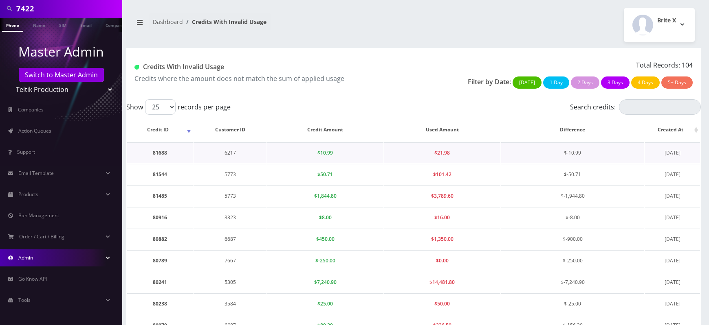
click at [229, 151] on td "6217" at bounding box center [229, 153] width 73 height 21
copy td "6217"
click at [658, 105] on input "Search credits:" at bounding box center [660, 106] width 82 height 15
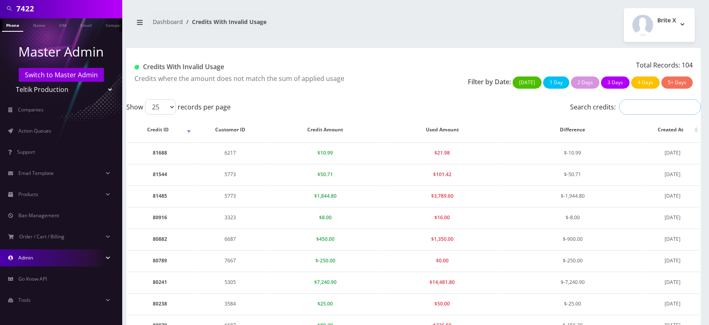
paste input "6217"
type input "6217"
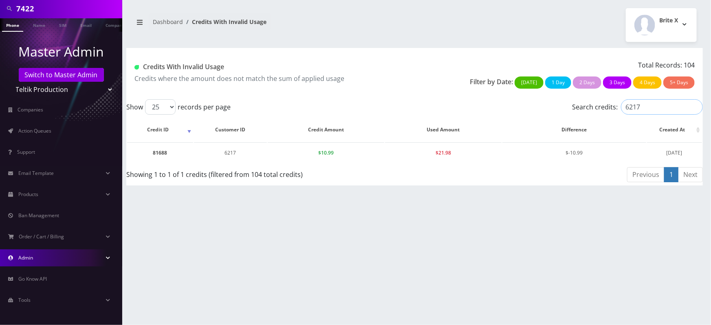
click at [658, 105] on input "6217" at bounding box center [662, 106] width 82 height 15
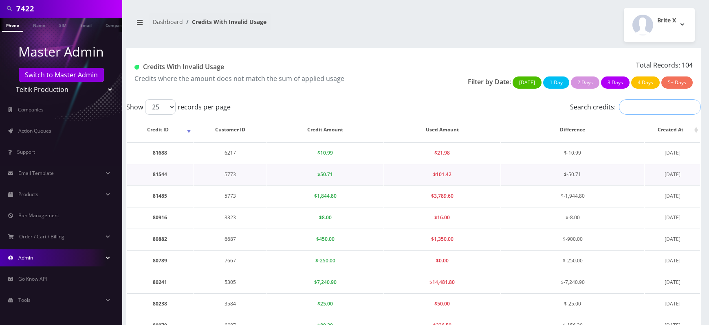
scroll to position [381, 0]
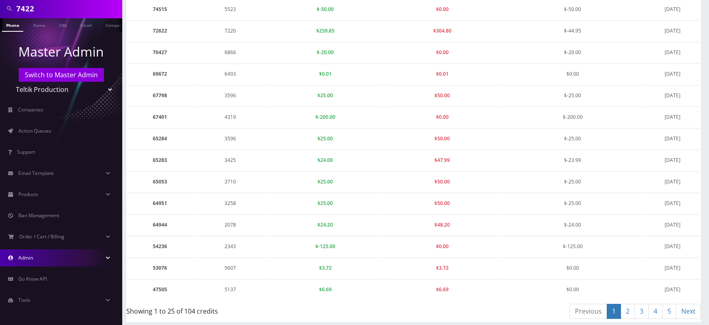
click at [72, 256] on link "Admin" at bounding box center [61, 258] width 122 height 17
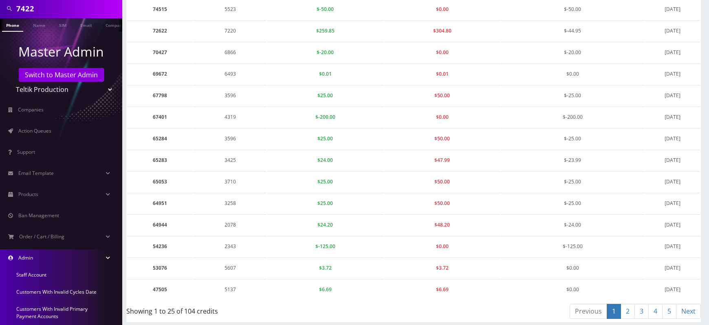
scroll to position [202, 0]
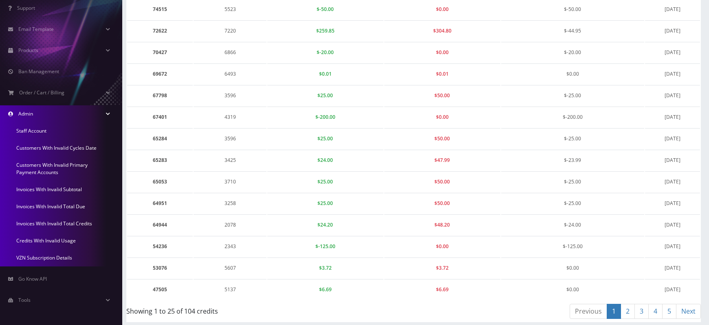
click at [61, 224] on link "Invoices With Invalid Total Credits" at bounding box center [61, 223] width 122 height 17
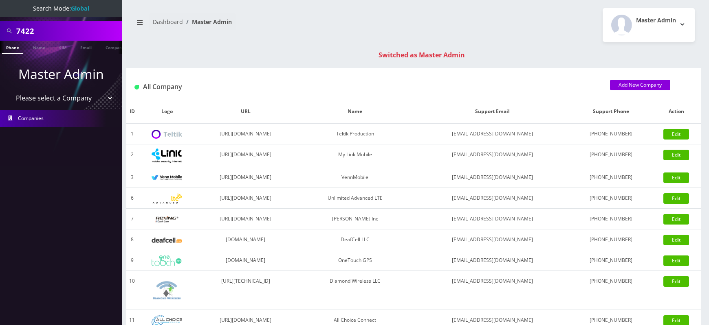
click at [45, 33] on input "7422" at bounding box center [68, 30] width 104 height 15
paste input "4678"
type input "4678"
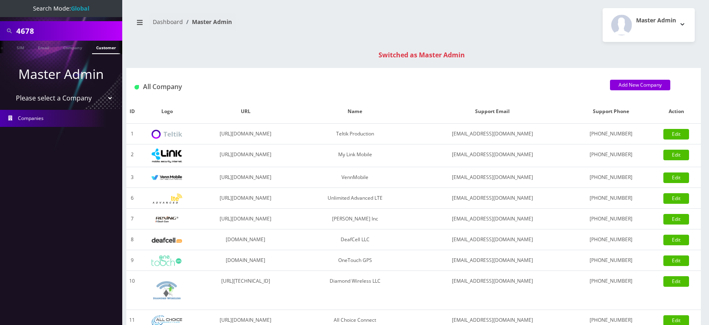
click at [100, 48] on link "Customer" at bounding box center [106, 47] width 28 height 13
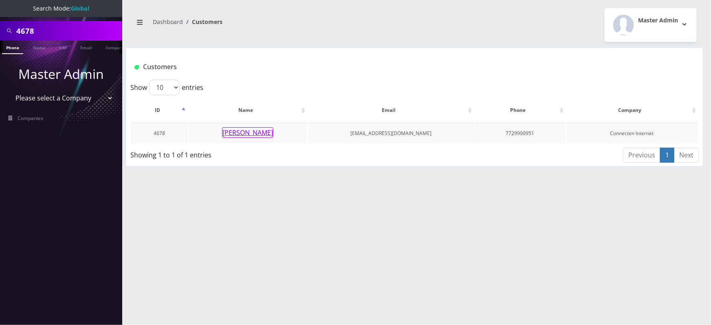
click at [242, 131] on button "Antonio Ona" at bounding box center [247, 132] width 51 height 11
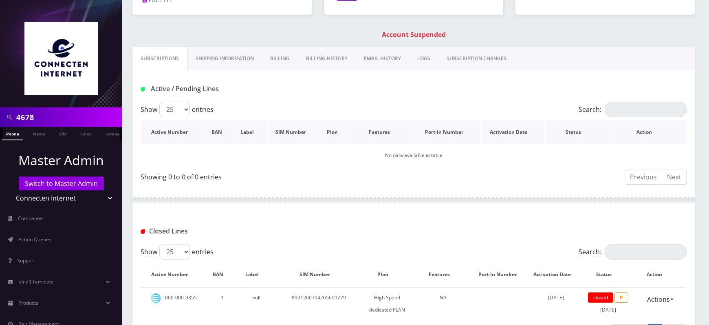
scroll to position [105, 0]
click at [333, 55] on link "Billing History" at bounding box center [327, 59] width 58 height 24
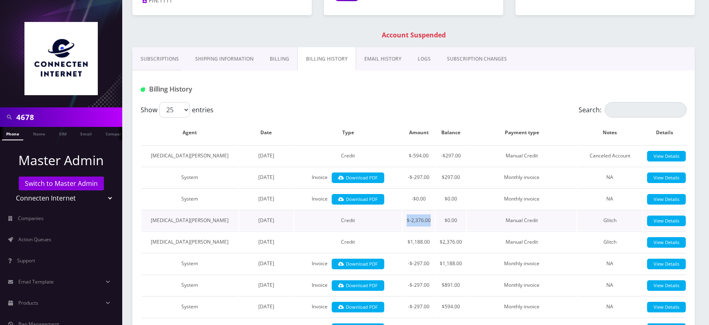
drag, startPoint x: 407, startPoint y: 217, endPoint x: 431, endPoint y: 218, distance: 24.0
click at [431, 218] on td "$-2,376.00" at bounding box center [418, 220] width 32 height 21
click at [50, 121] on input "4678" at bounding box center [68, 117] width 104 height 15
paste input "6217"
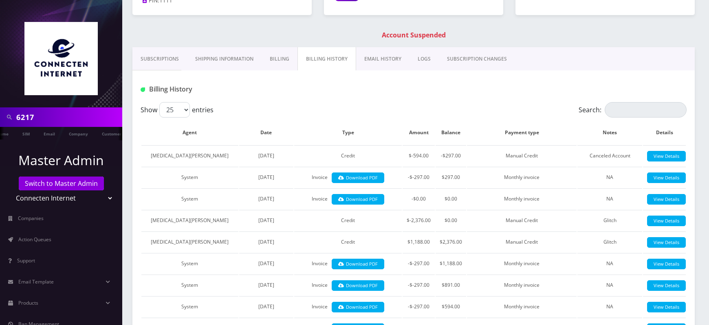
scroll to position [0, 44]
type input "6217"
click at [97, 133] on link "Customer" at bounding box center [106, 133] width 28 height 13
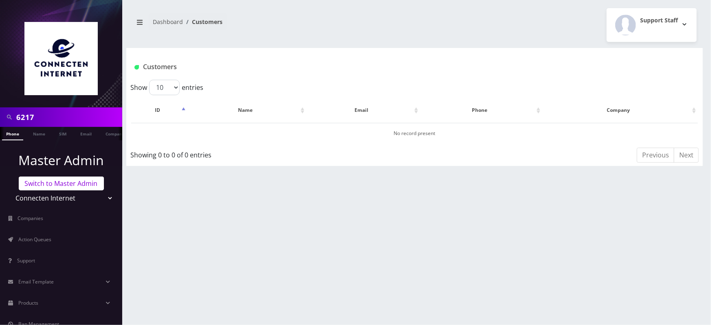
click at [70, 187] on link "Switch to Master Admin" at bounding box center [61, 184] width 85 height 14
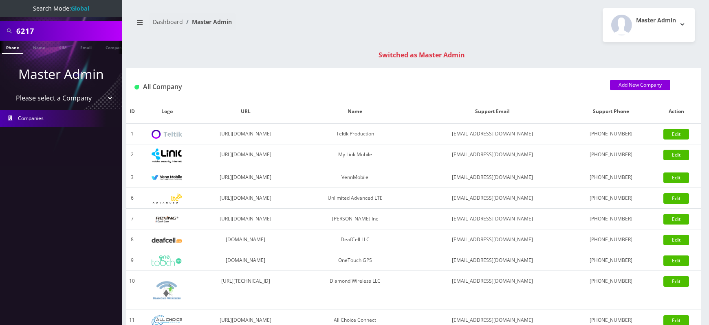
click at [57, 35] on input "6217" at bounding box center [68, 30] width 104 height 15
click at [103, 49] on link "Customer" at bounding box center [106, 47] width 28 height 13
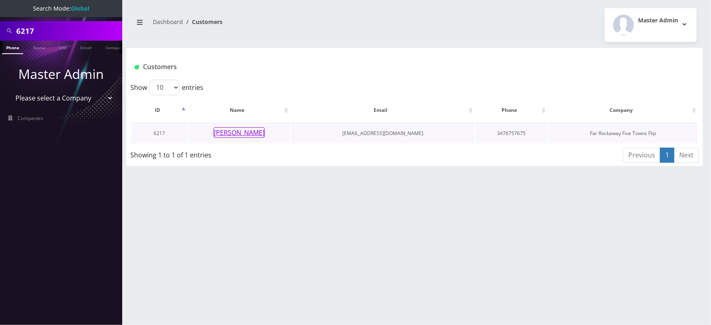
click at [237, 133] on button "Frumie Zeiger" at bounding box center [238, 132] width 51 height 11
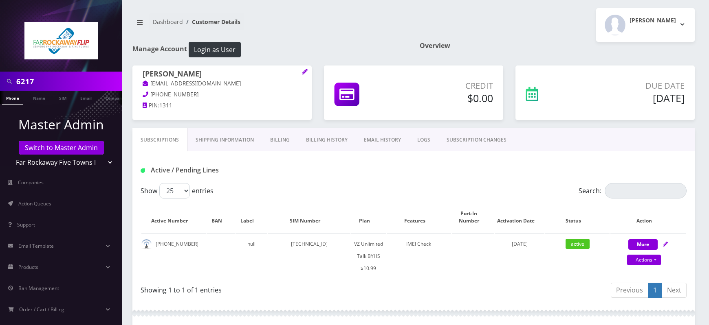
click at [320, 141] on link "Billing History" at bounding box center [327, 140] width 58 height 24
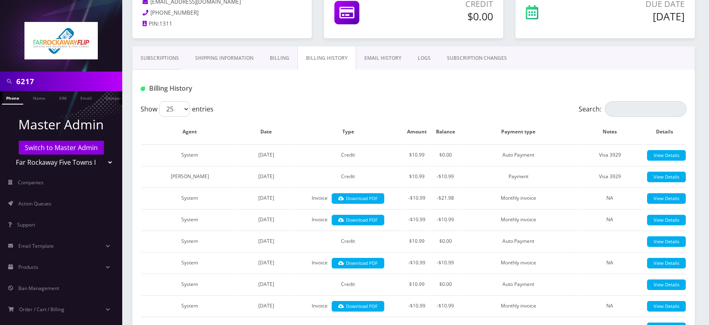
scroll to position [86, 0]
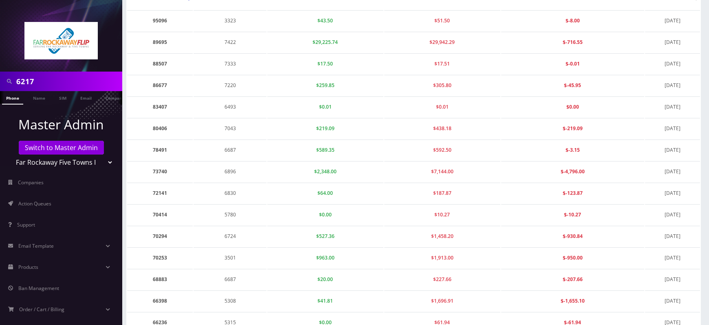
scroll to position [129, 0]
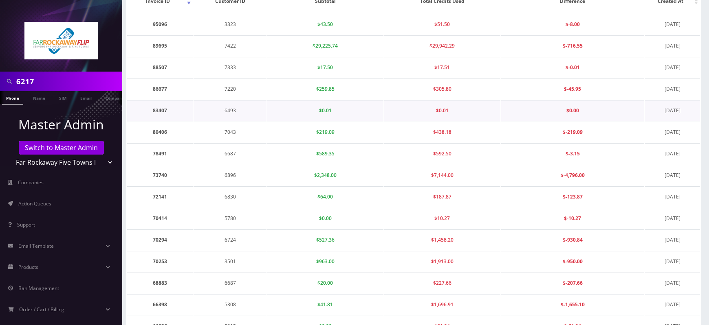
click at [573, 111] on span "$0.00" at bounding box center [572, 110] width 13 height 7
drag, startPoint x: 564, startPoint y: 110, endPoint x: 587, endPoint y: 110, distance: 23.6
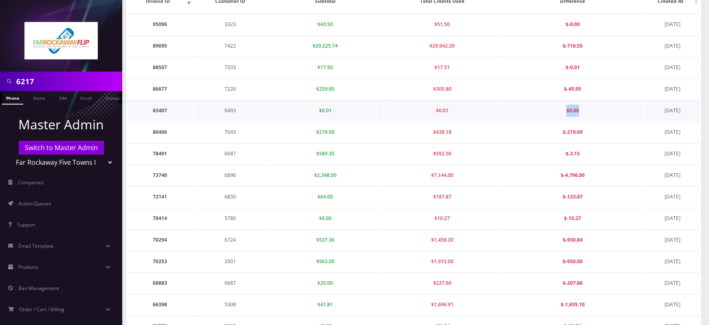
click at [587, 110] on td "$0.00" at bounding box center [572, 110] width 143 height 21
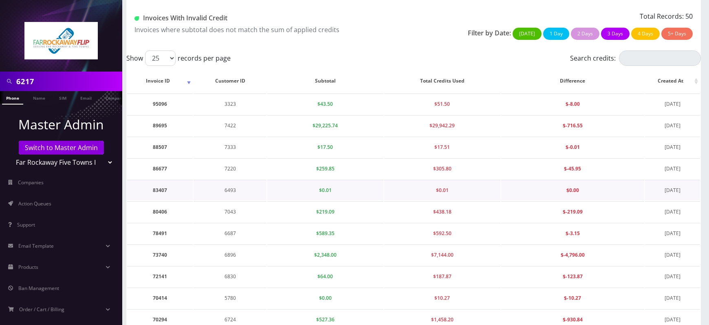
scroll to position [41, 0]
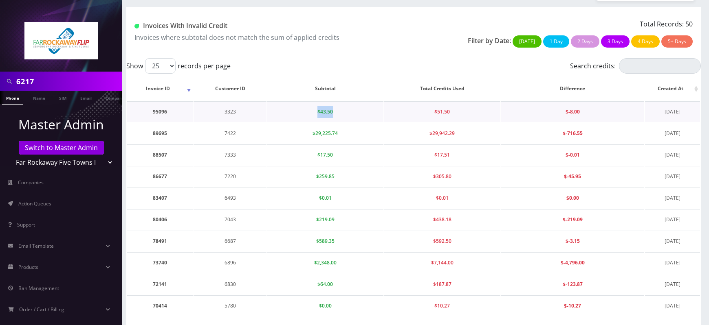
drag, startPoint x: 315, startPoint y: 113, endPoint x: 347, endPoint y: 116, distance: 31.9
click at [347, 116] on td "$43.50" at bounding box center [325, 111] width 116 height 21
drag, startPoint x: 429, startPoint y: 109, endPoint x: 472, endPoint y: 107, distance: 43.6
click at [472, 107] on td "$51.50" at bounding box center [442, 111] width 116 height 21
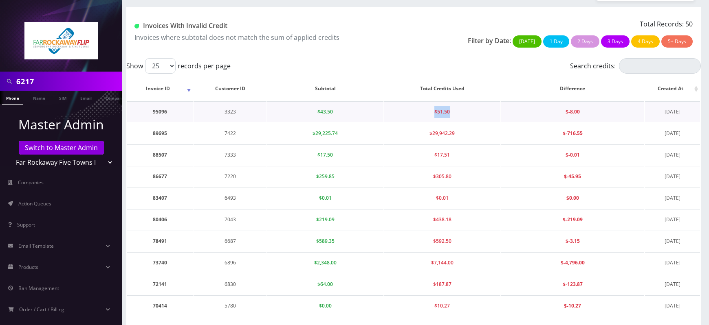
click at [472, 107] on td "$51.50" at bounding box center [442, 111] width 116 height 21
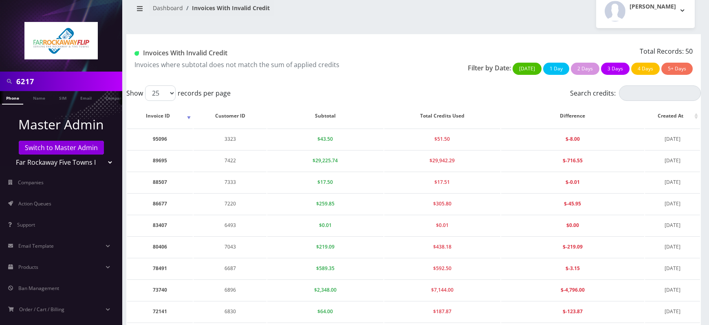
scroll to position [0, 0]
